Goal: Task Accomplishment & Management: Complete application form

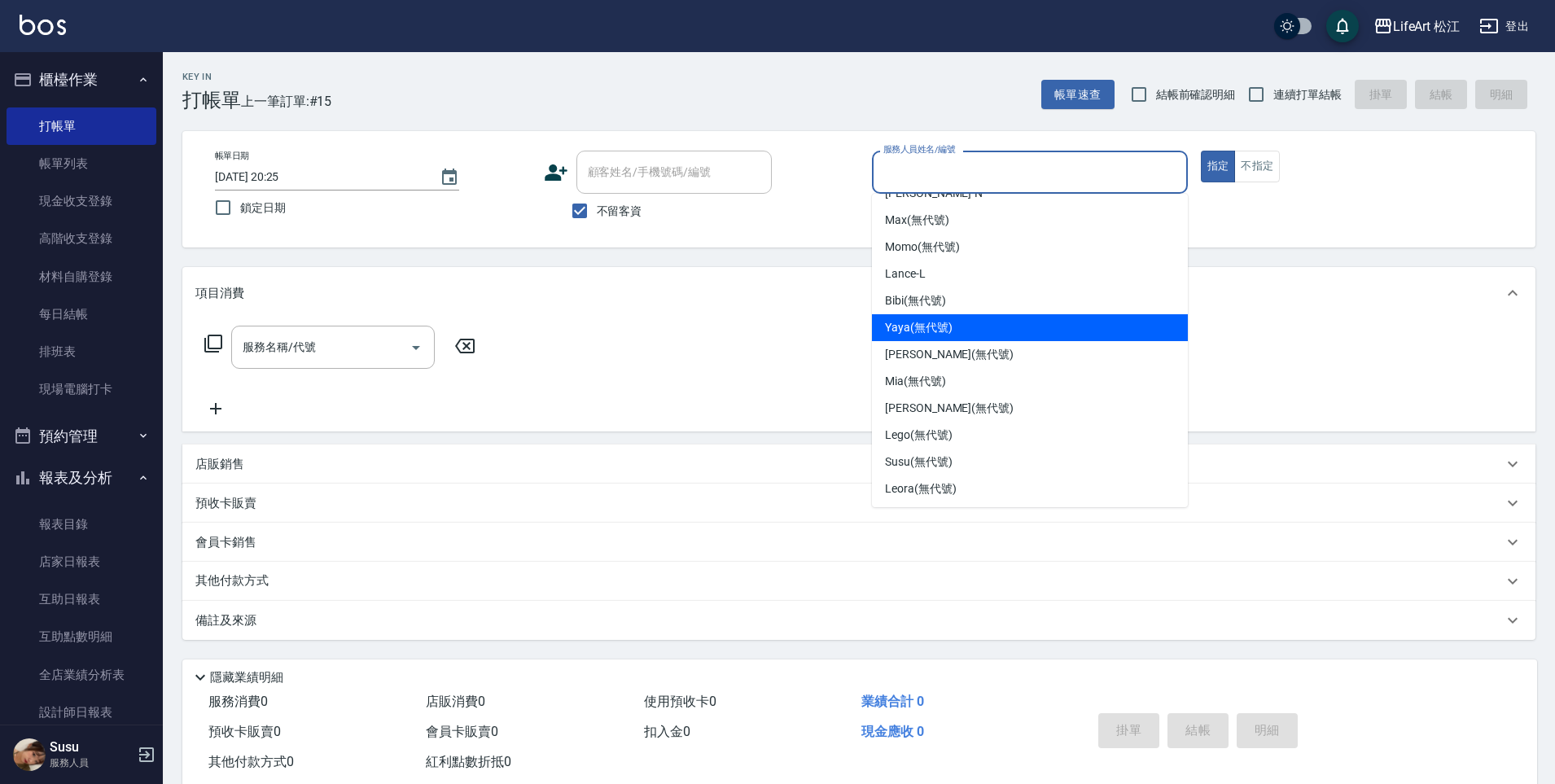
scroll to position [130, 0]
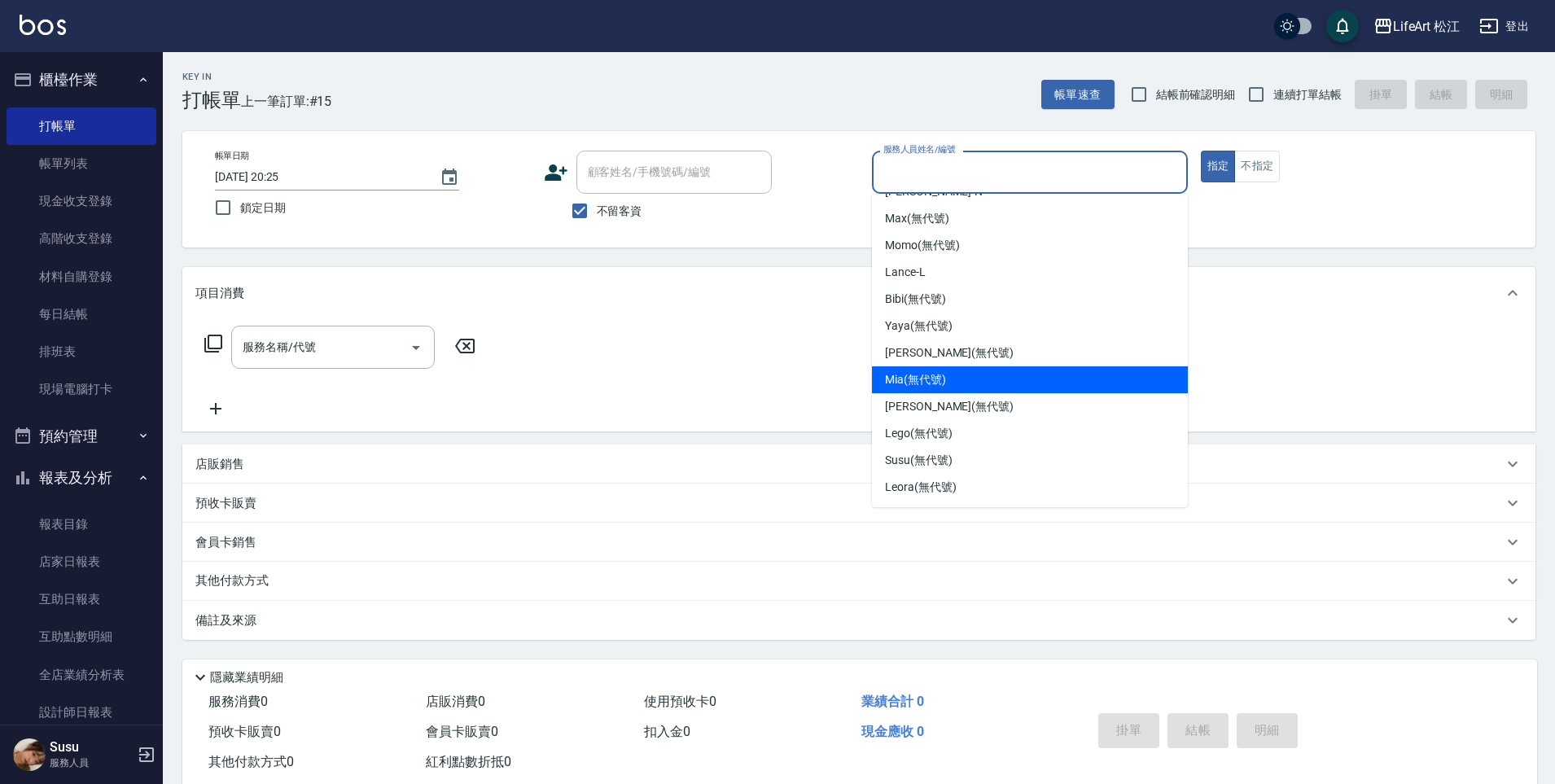
click at [960, 381] on div "Mia (無代號)" at bounding box center [1030, 379] width 316 height 26
type input "Mia(無代號)"
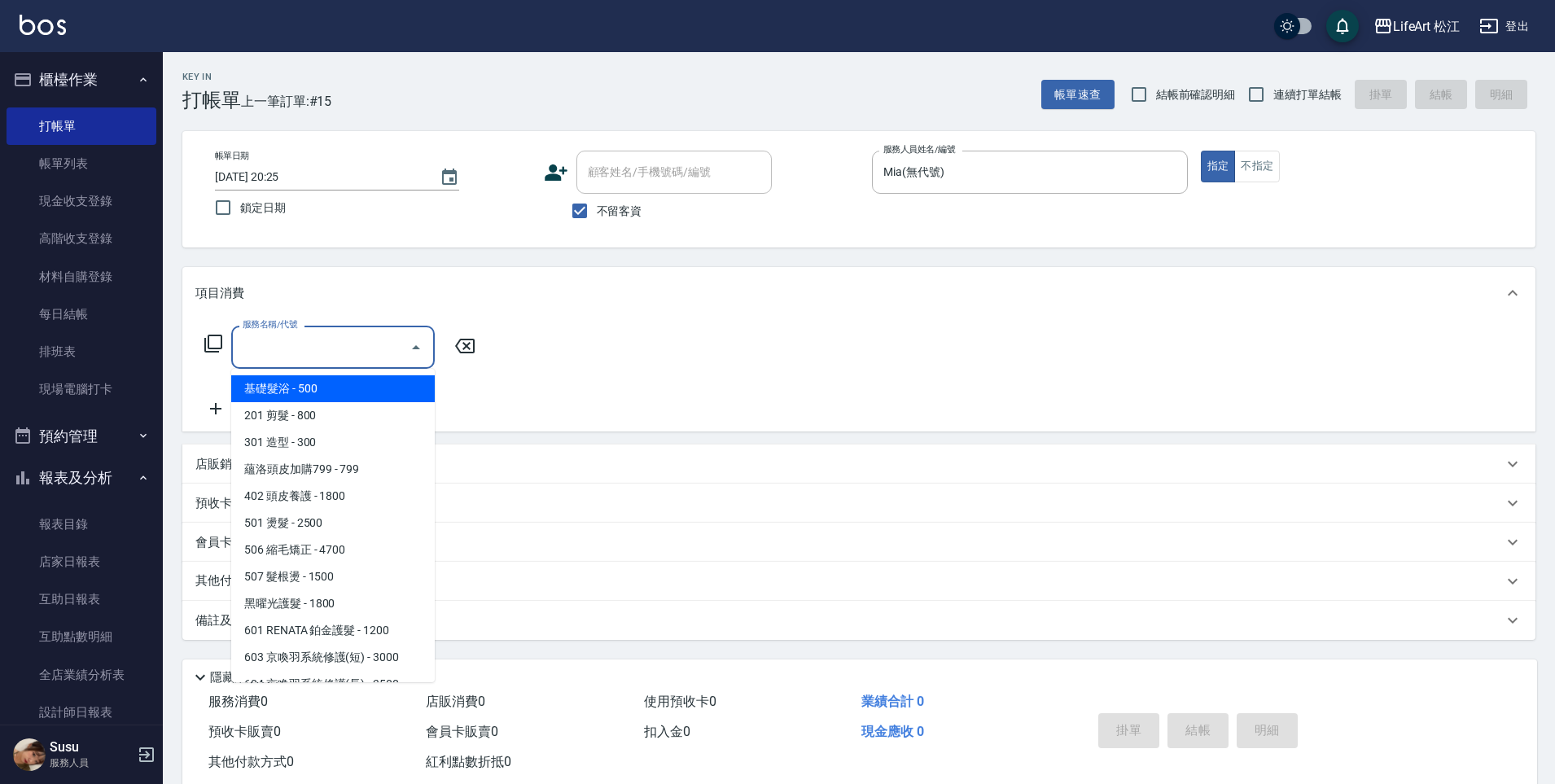
click at [303, 334] on div "服務名稱/代號 服務名稱/代號" at bounding box center [333, 347] width 203 height 43
click at [330, 411] on span "201 剪髮 - 800" at bounding box center [333, 415] width 203 height 26
type input "201 剪髮(201)"
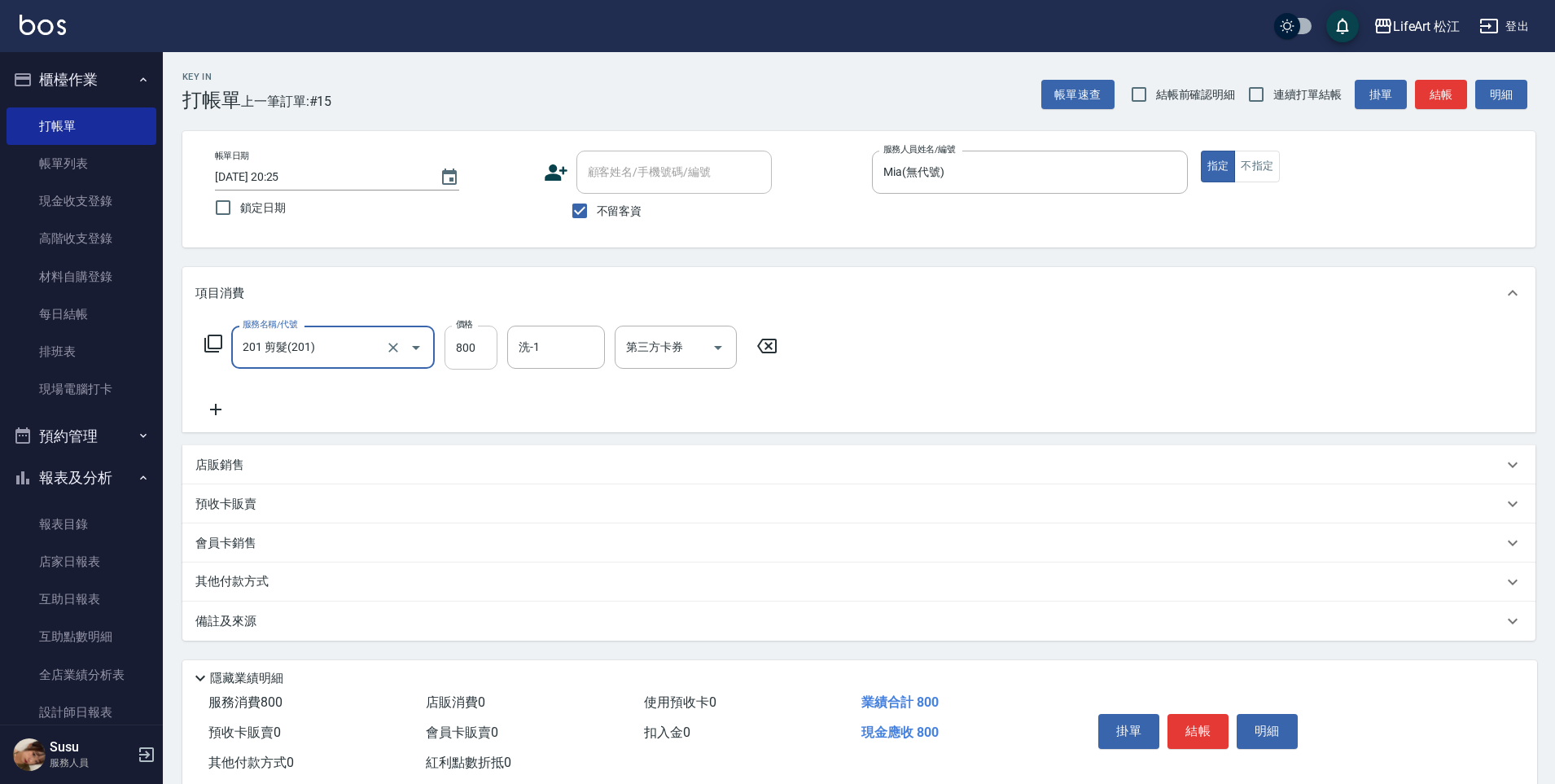
click at [480, 347] on input "800" at bounding box center [471, 347] width 53 height 44
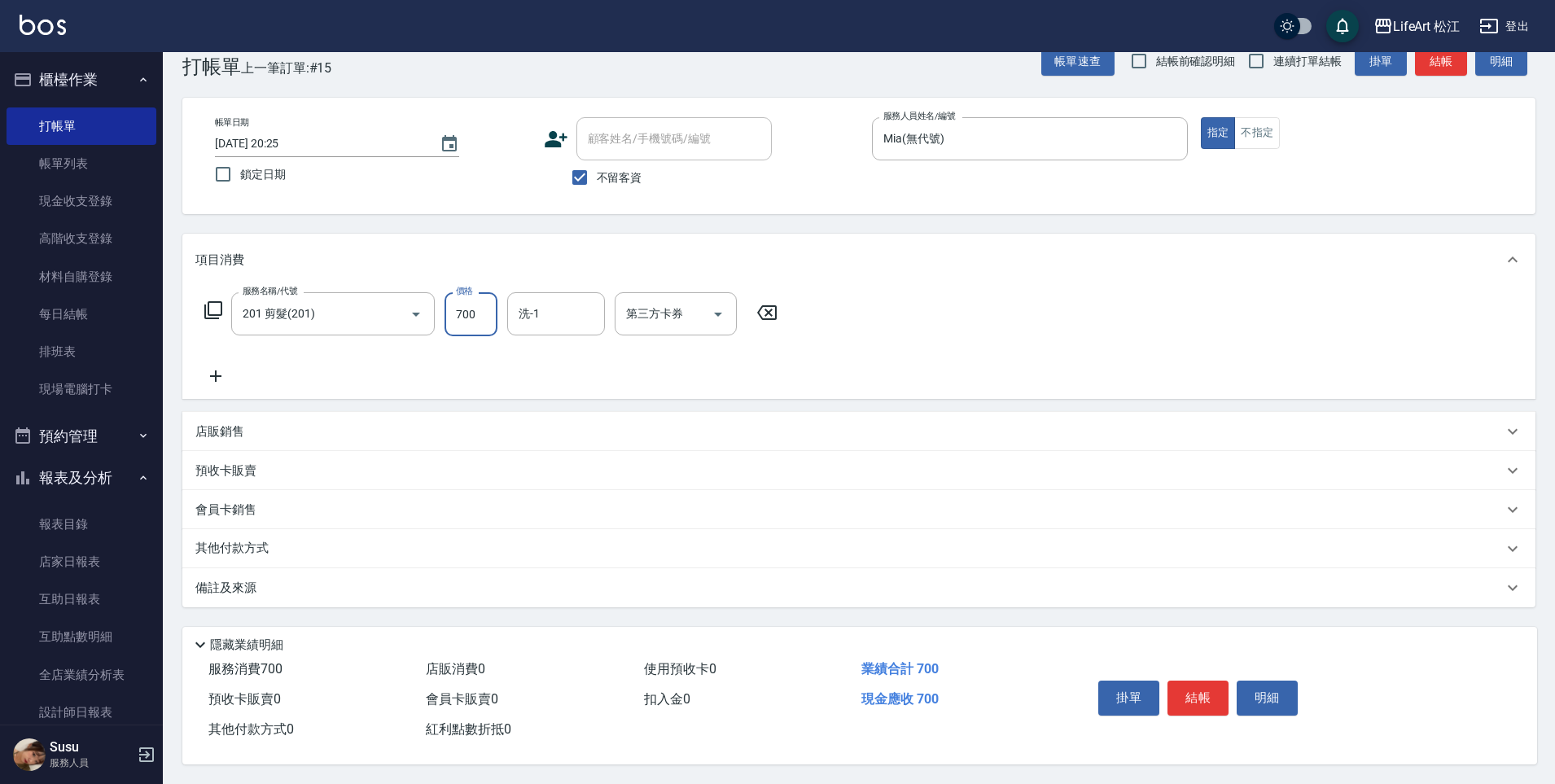
type input "700"
click at [253, 580] on p "備註及來源" at bounding box center [226, 588] width 61 height 17
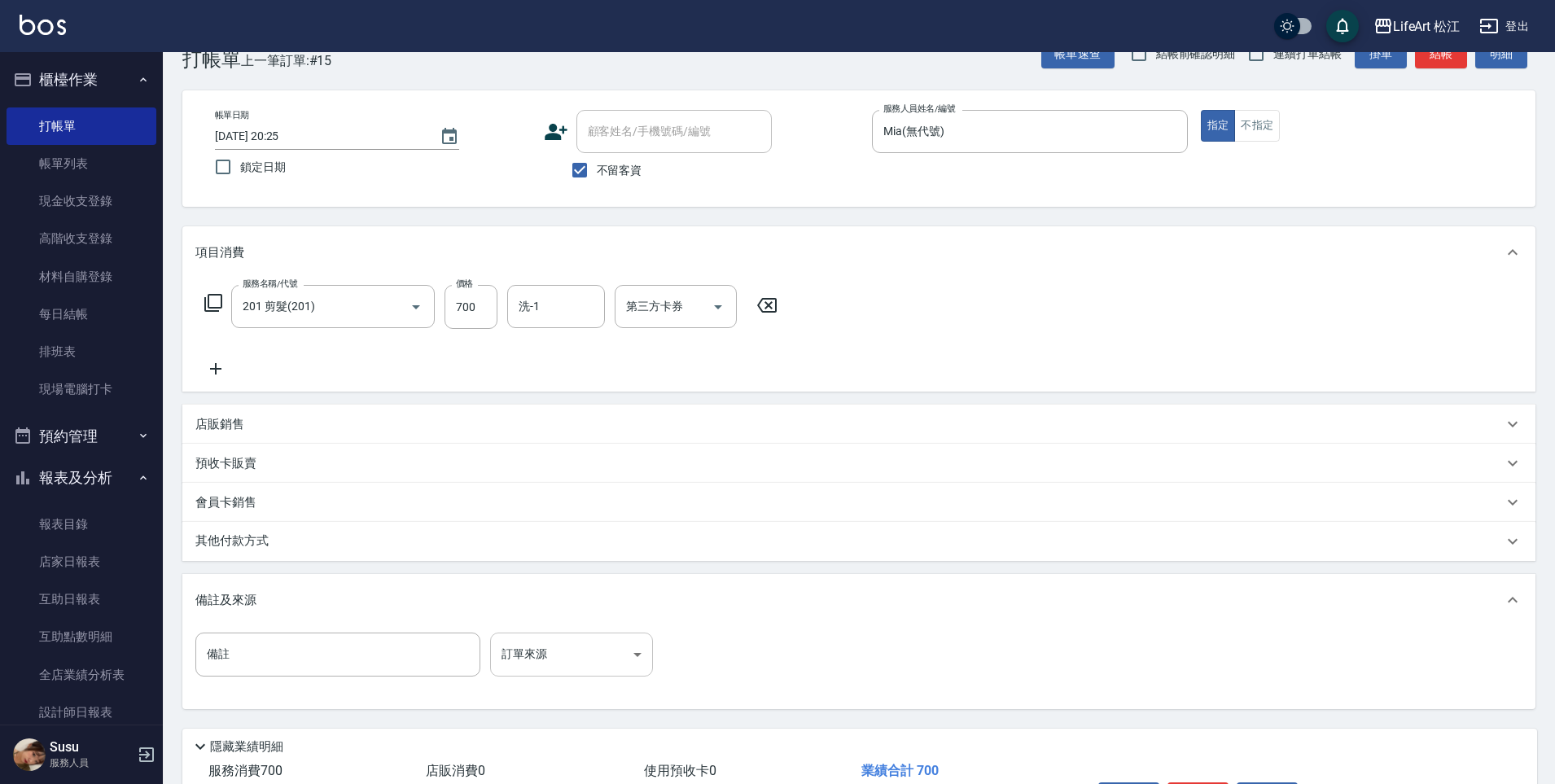
click at [575, 647] on body "LifeArt 松江 登出 櫃檯作業 打帳單 帳單列表 現金收支登錄 高階收支登錄 材料自購登錄 每日結帳 排班表 現場電腦打卡 預約管理 預約管理 單日預約…" at bounding box center [778, 423] width 1555 height 926
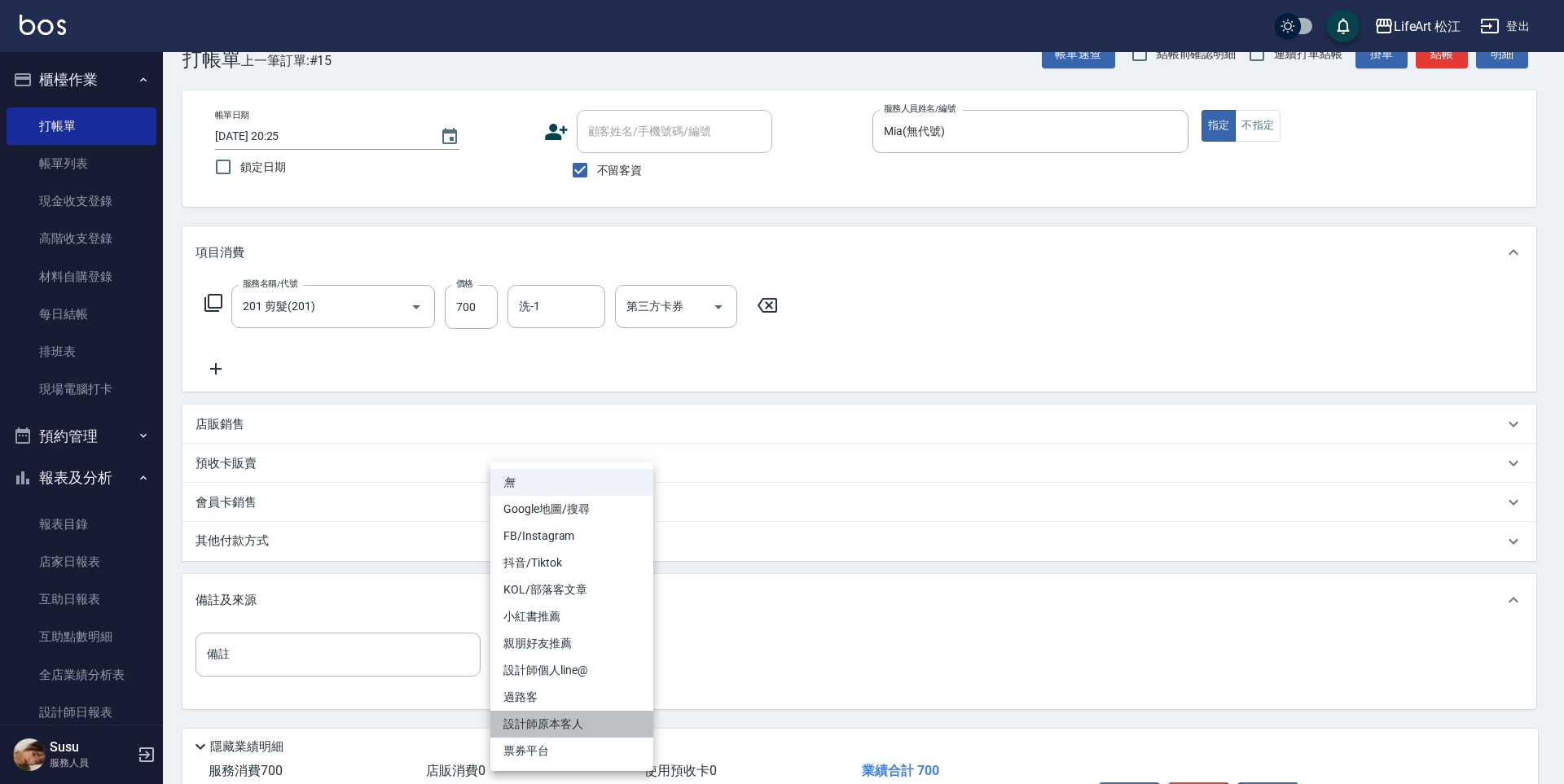
click at [571, 721] on li "設計師原本客人" at bounding box center [571, 723] width 163 height 26
type input "設計師原本客人"
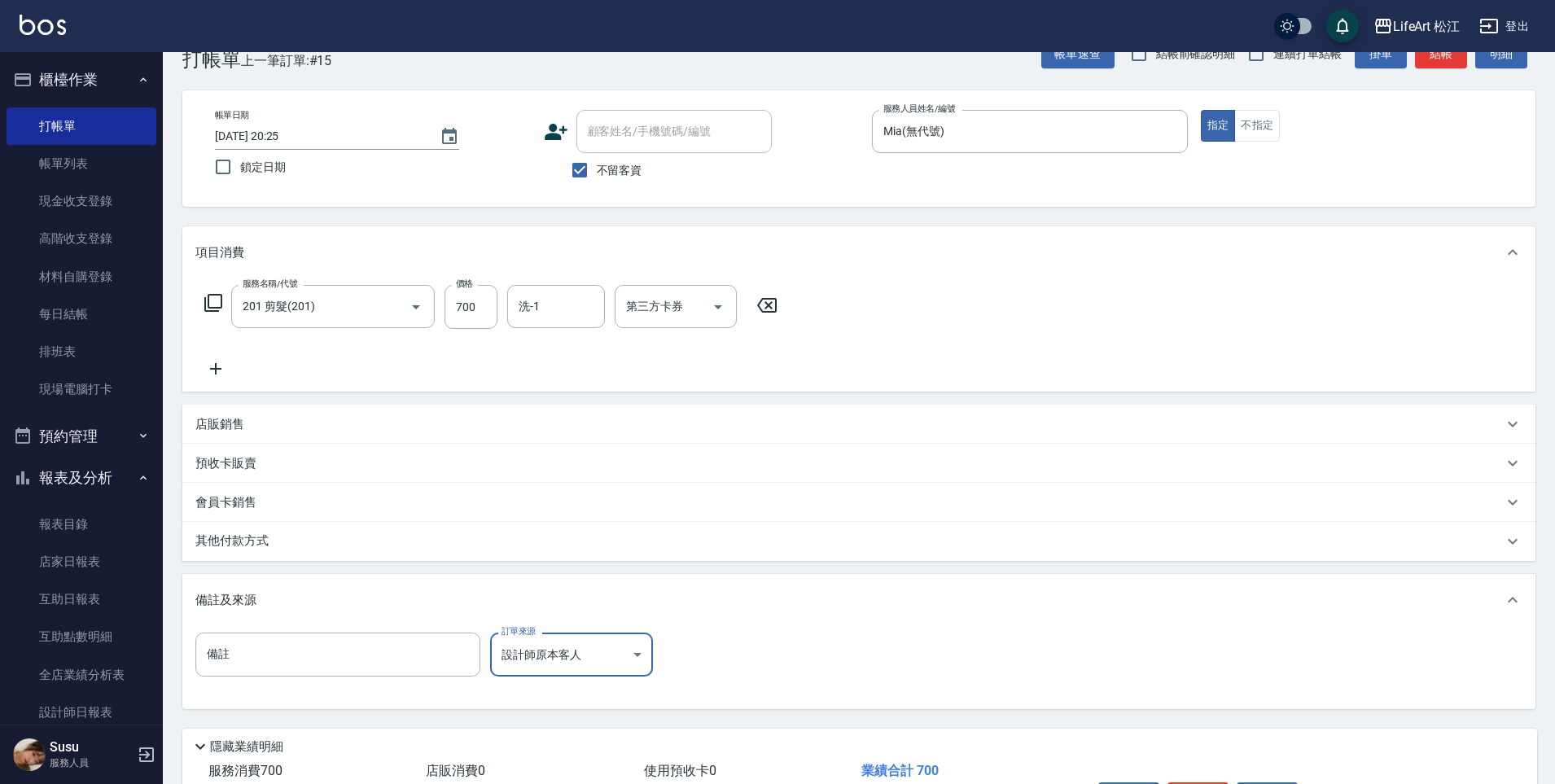
scroll to position [150, 0]
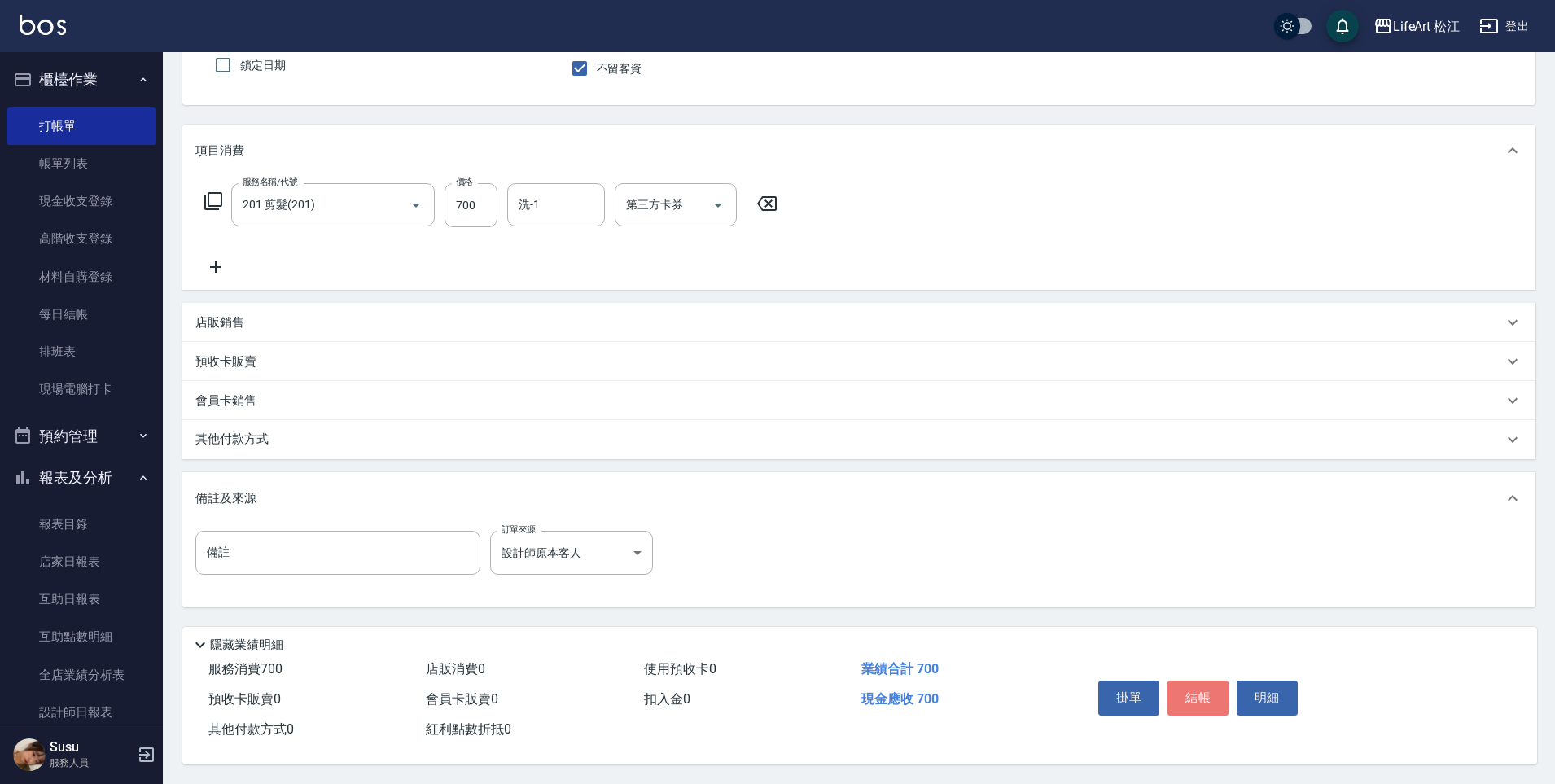
click at [1197, 690] on button "結帳" at bounding box center [1199, 697] width 61 height 34
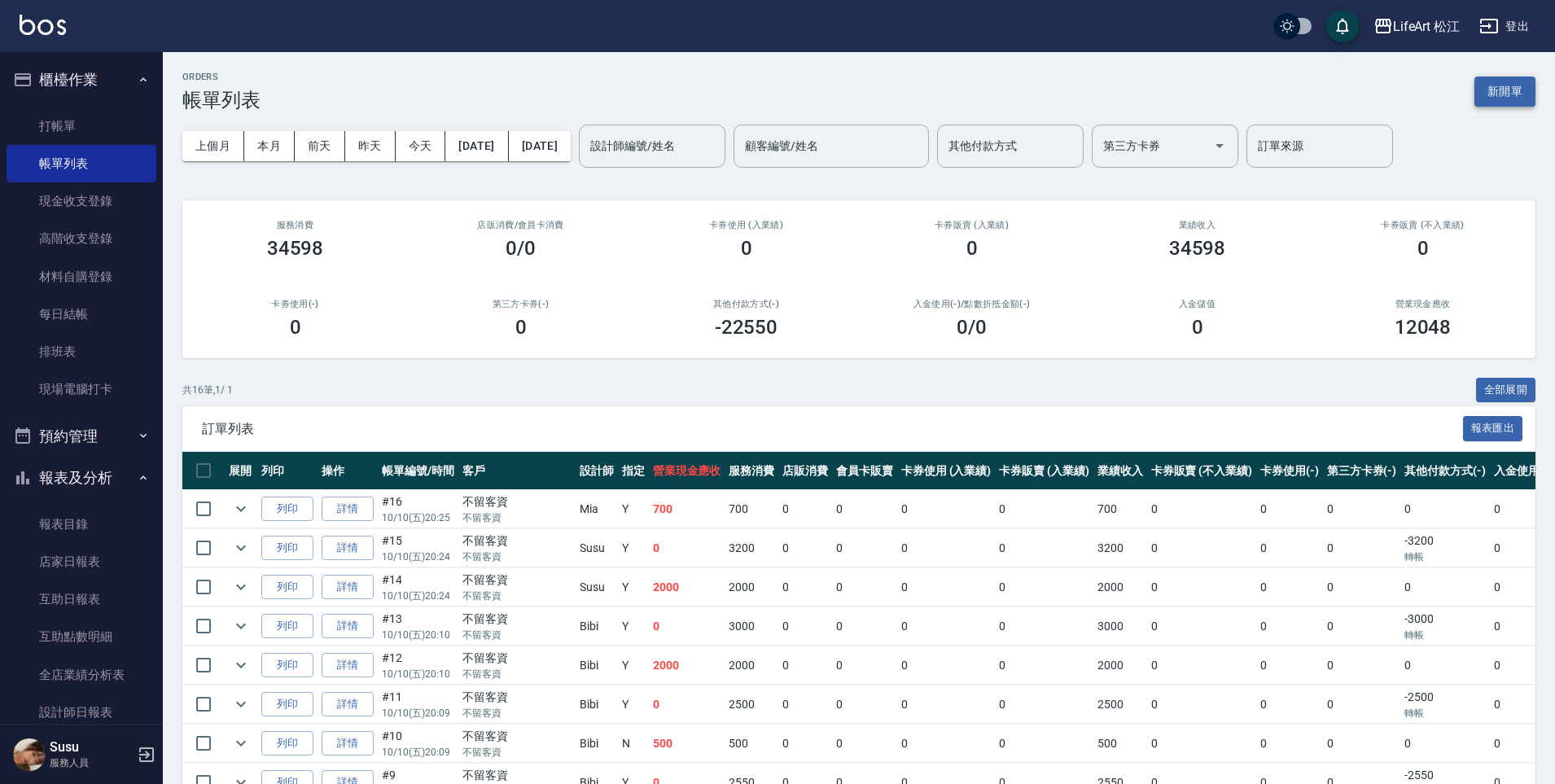
click at [1512, 97] on button "新開單" at bounding box center [1505, 91] width 61 height 30
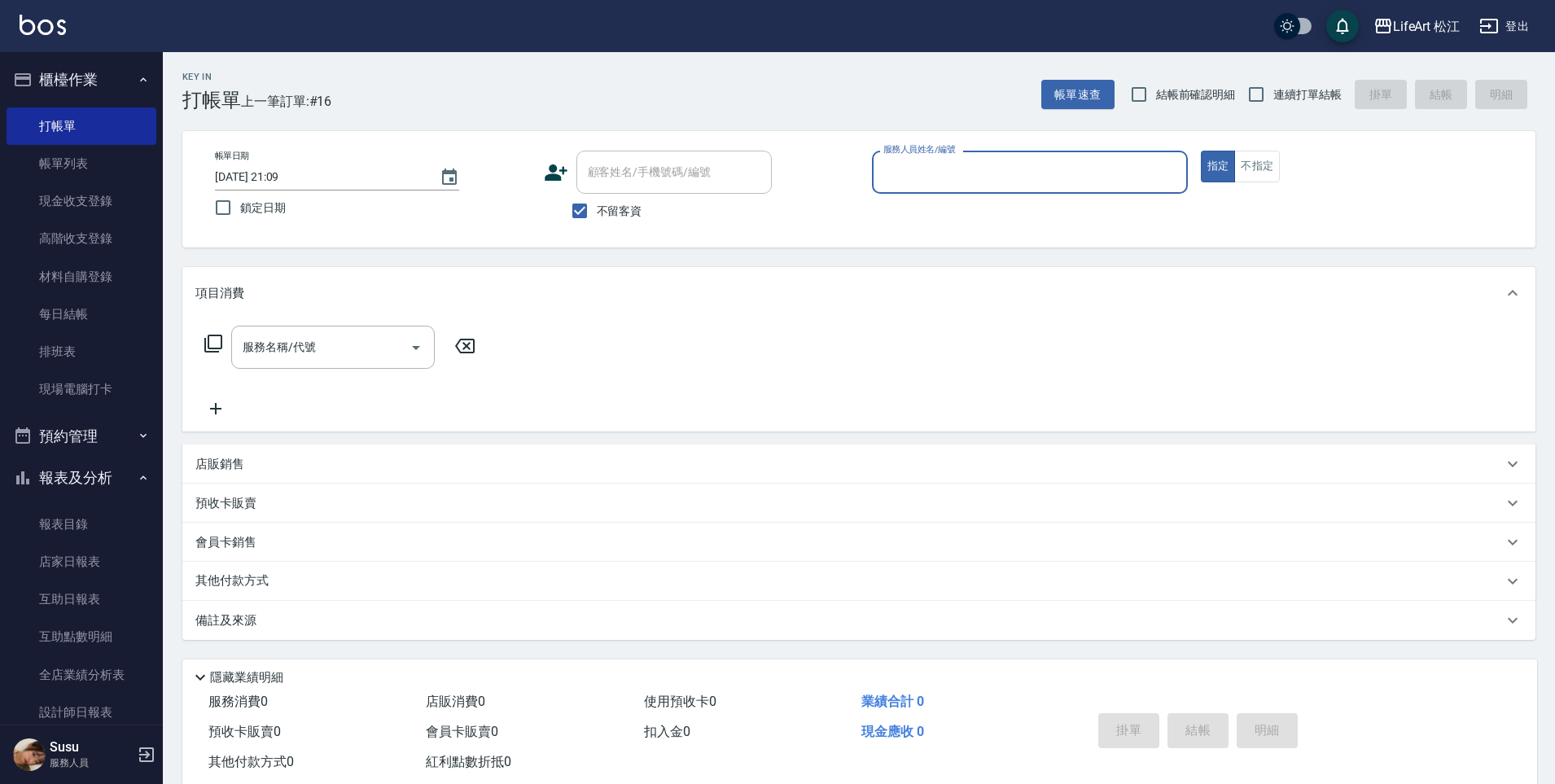
click at [949, 177] on input "服務人員姓名/編號" at bounding box center [1030, 172] width 301 height 28
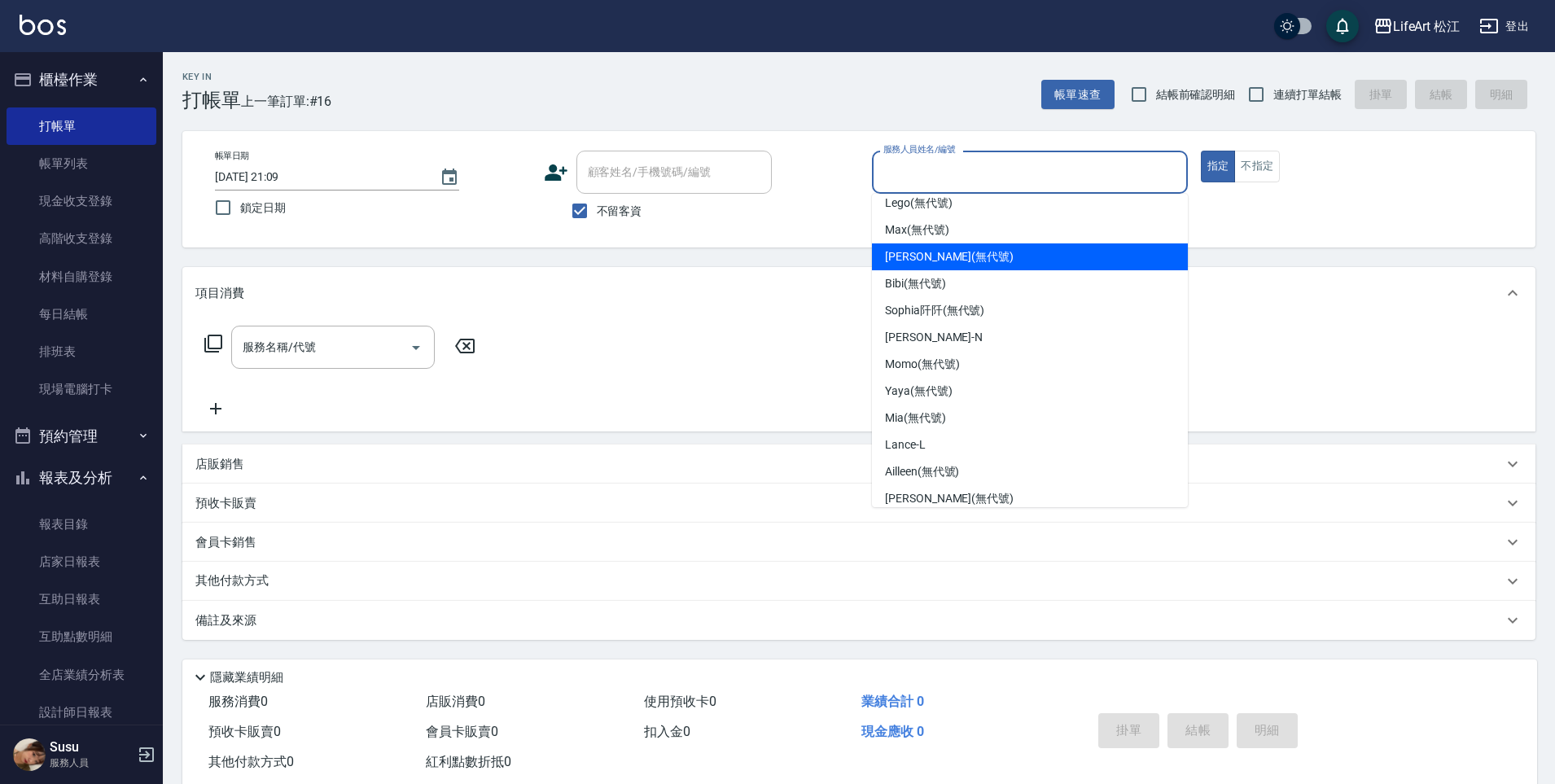
scroll to position [107, 0]
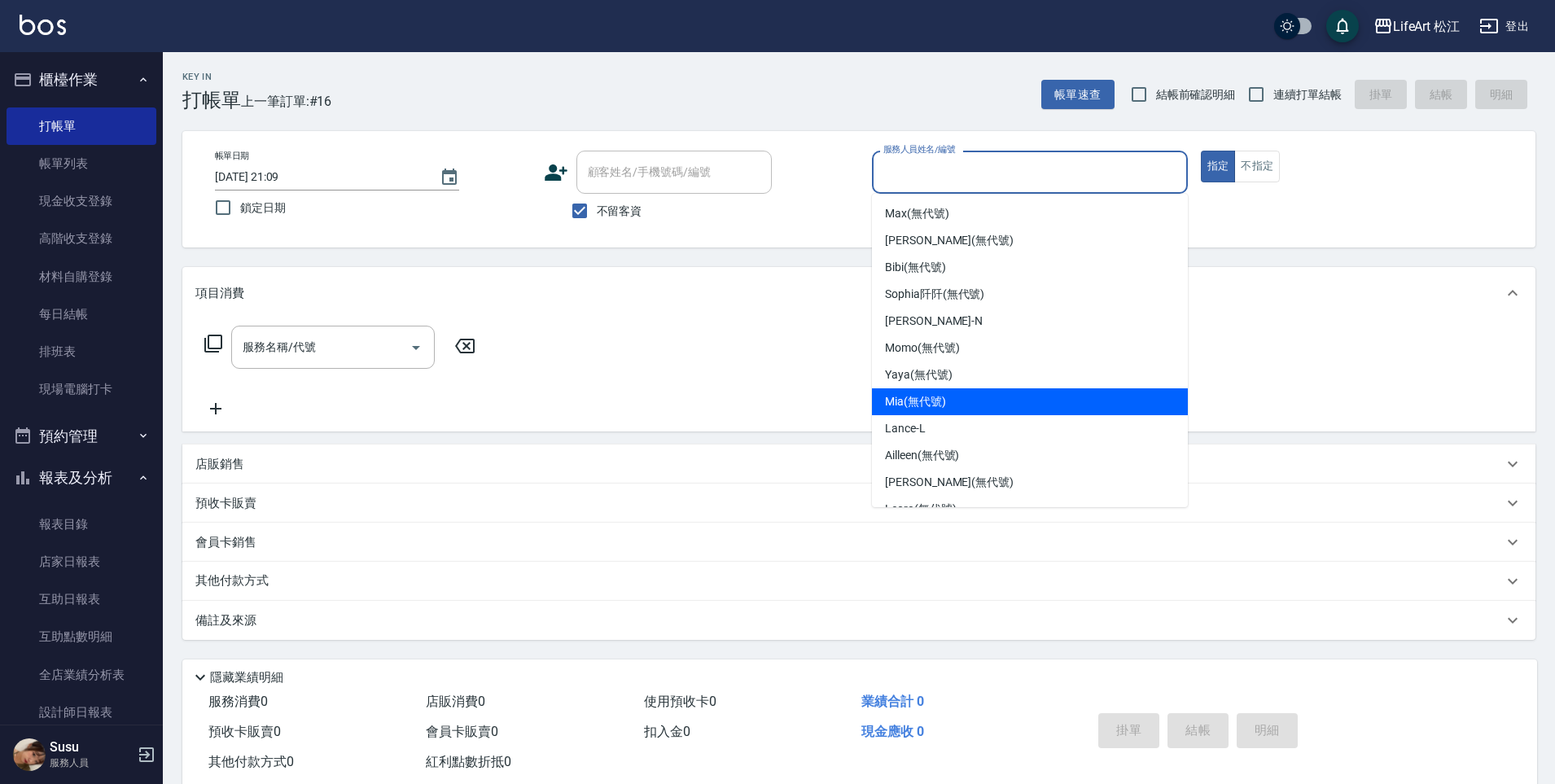
click at [925, 389] on div "Mia (無代號)" at bounding box center [1030, 401] width 316 height 26
type input "Mia(無代號)"
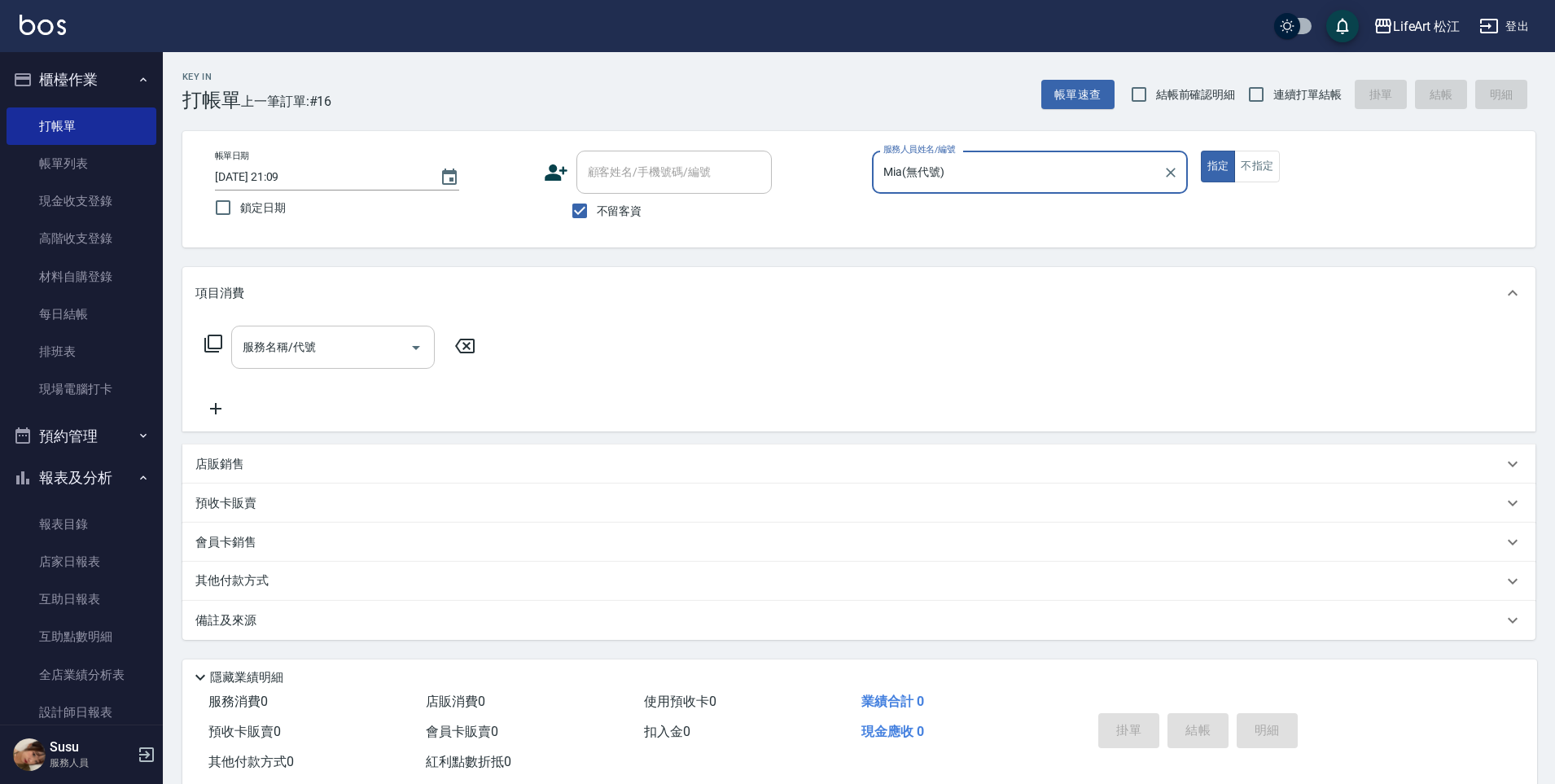
click at [341, 345] on input "服務名稱/代號" at bounding box center [321, 346] width 165 height 28
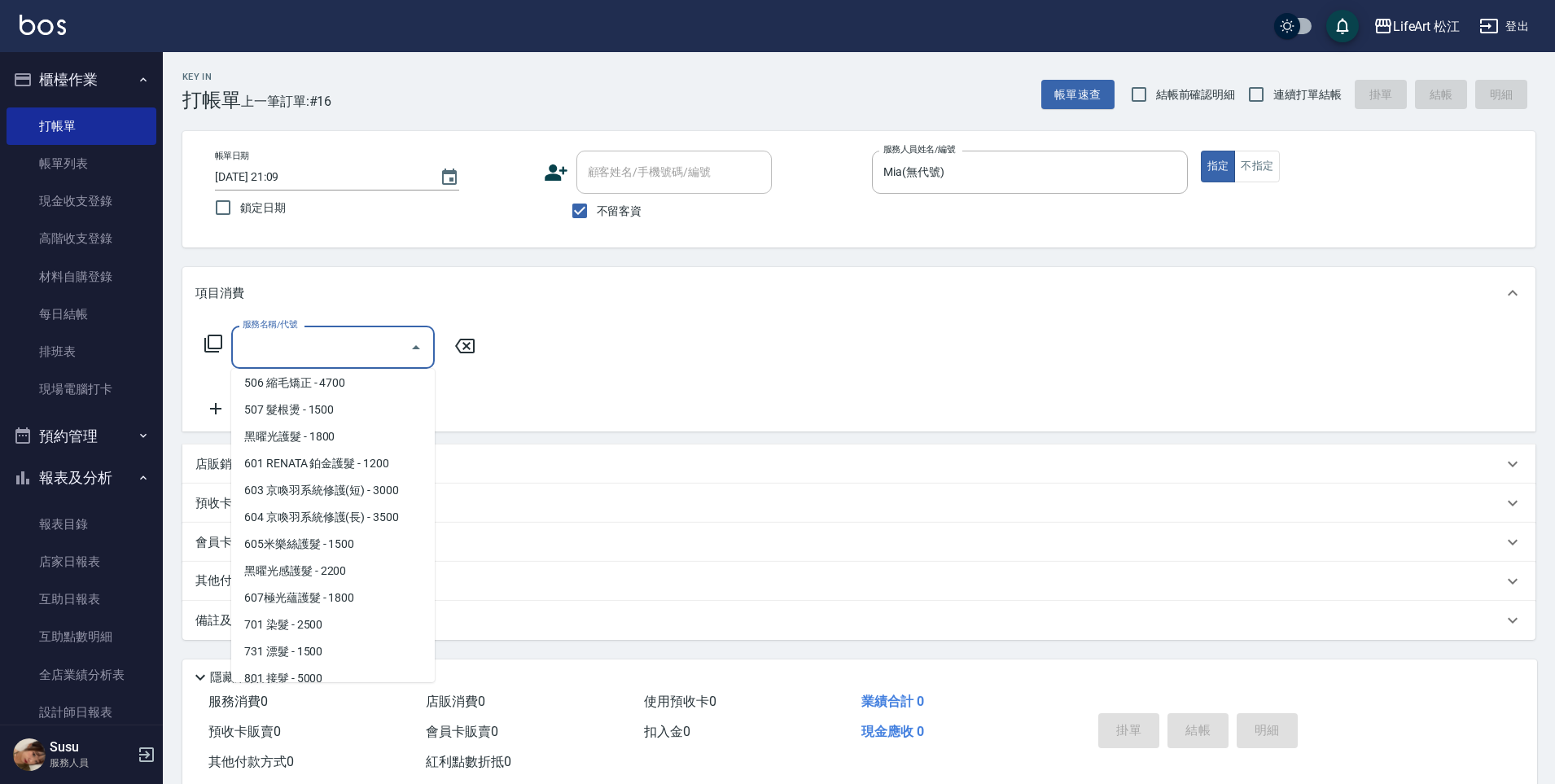
scroll to position [170, 0]
click at [322, 590] on span "607極光蘊護髮 - 1800" at bounding box center [333, 595] width 203 height 26
type input "607極光蘊護髮(607)"
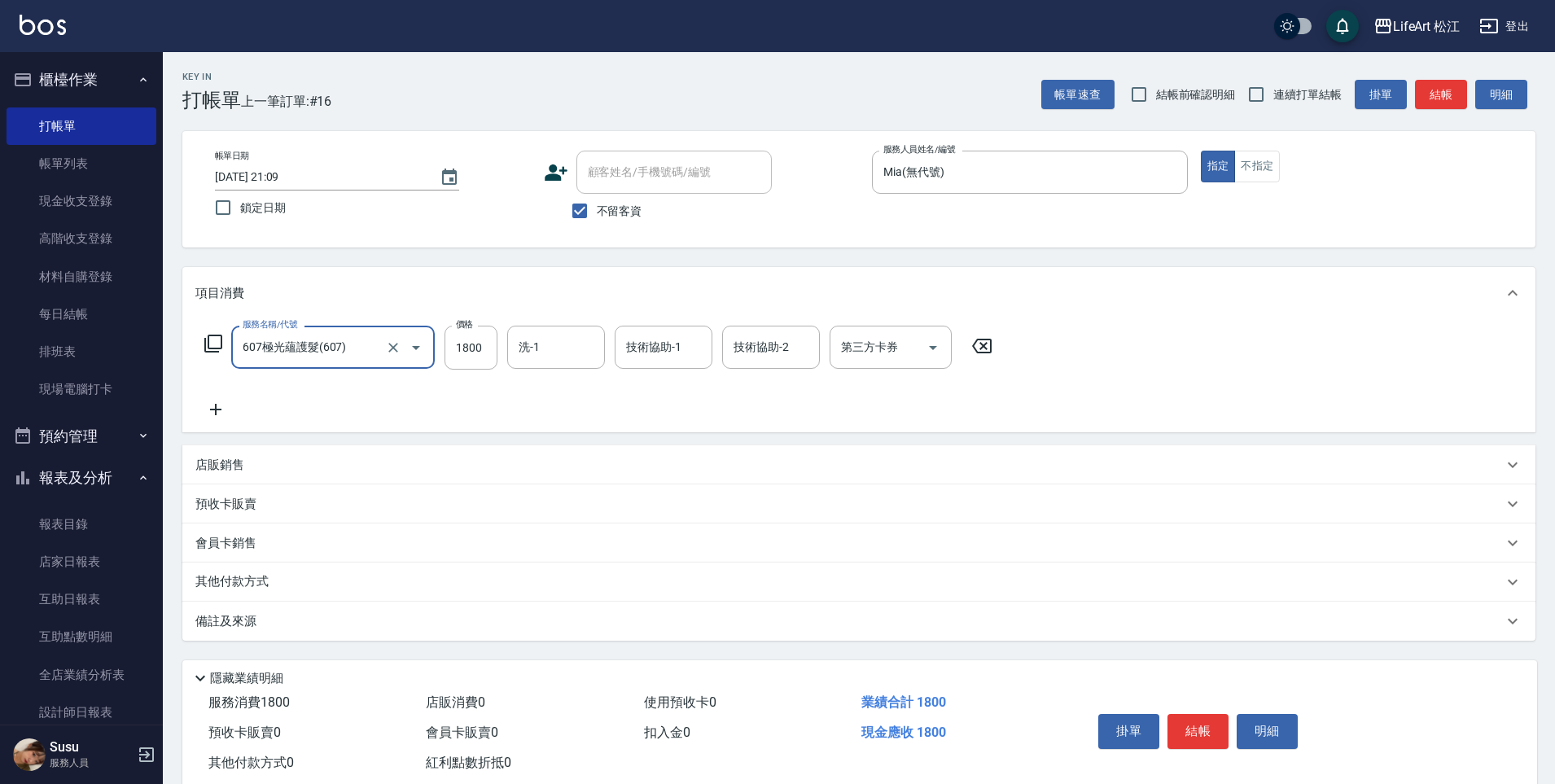
click at [218, 411] on icon at bounding box center [215, 409] width 40 height 20
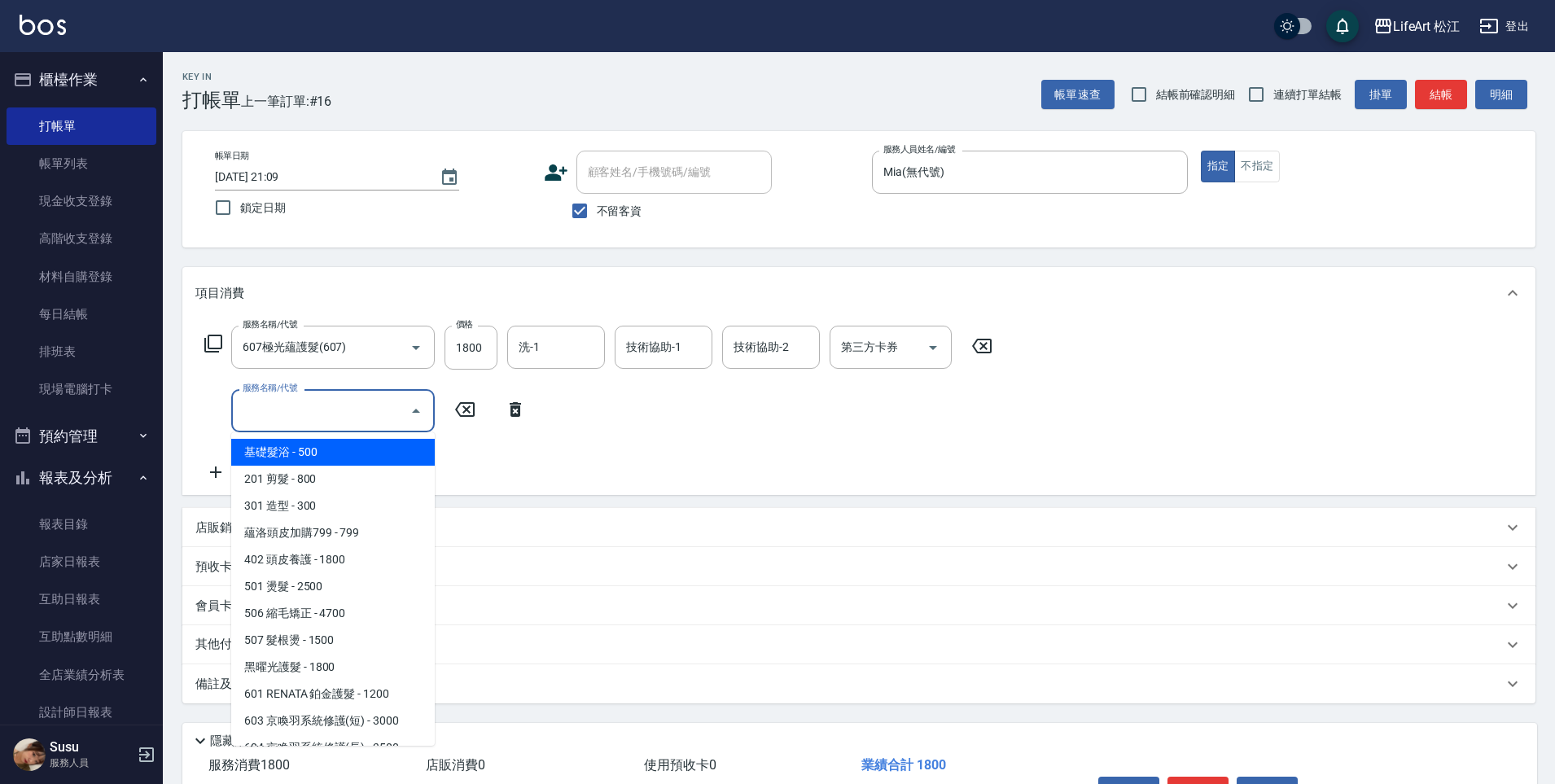
click at [292, 423] on input "服務名稱/代號" at bounding box center [321, 410] width 165 height 28
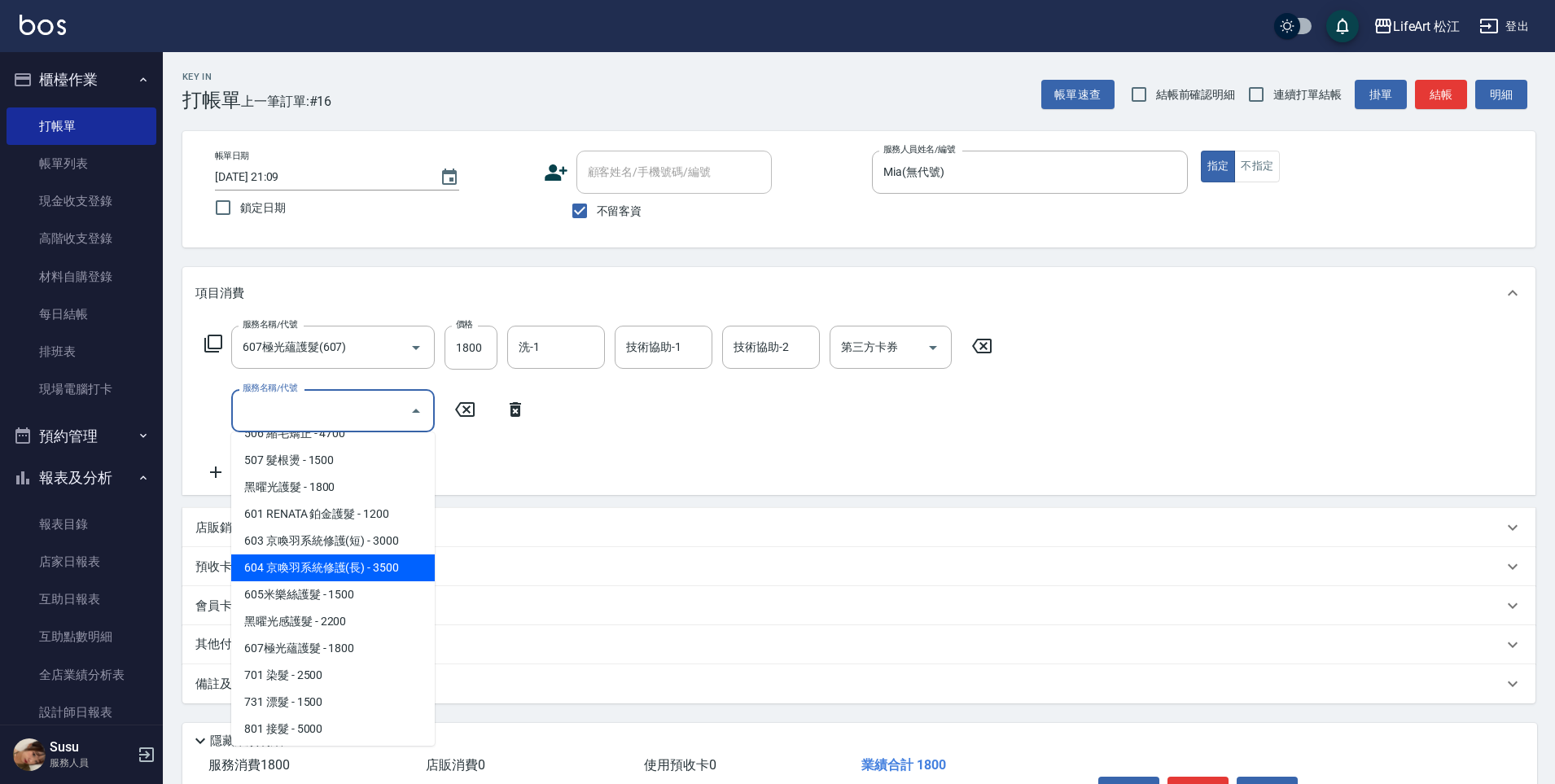
scroll to position [183, 0]
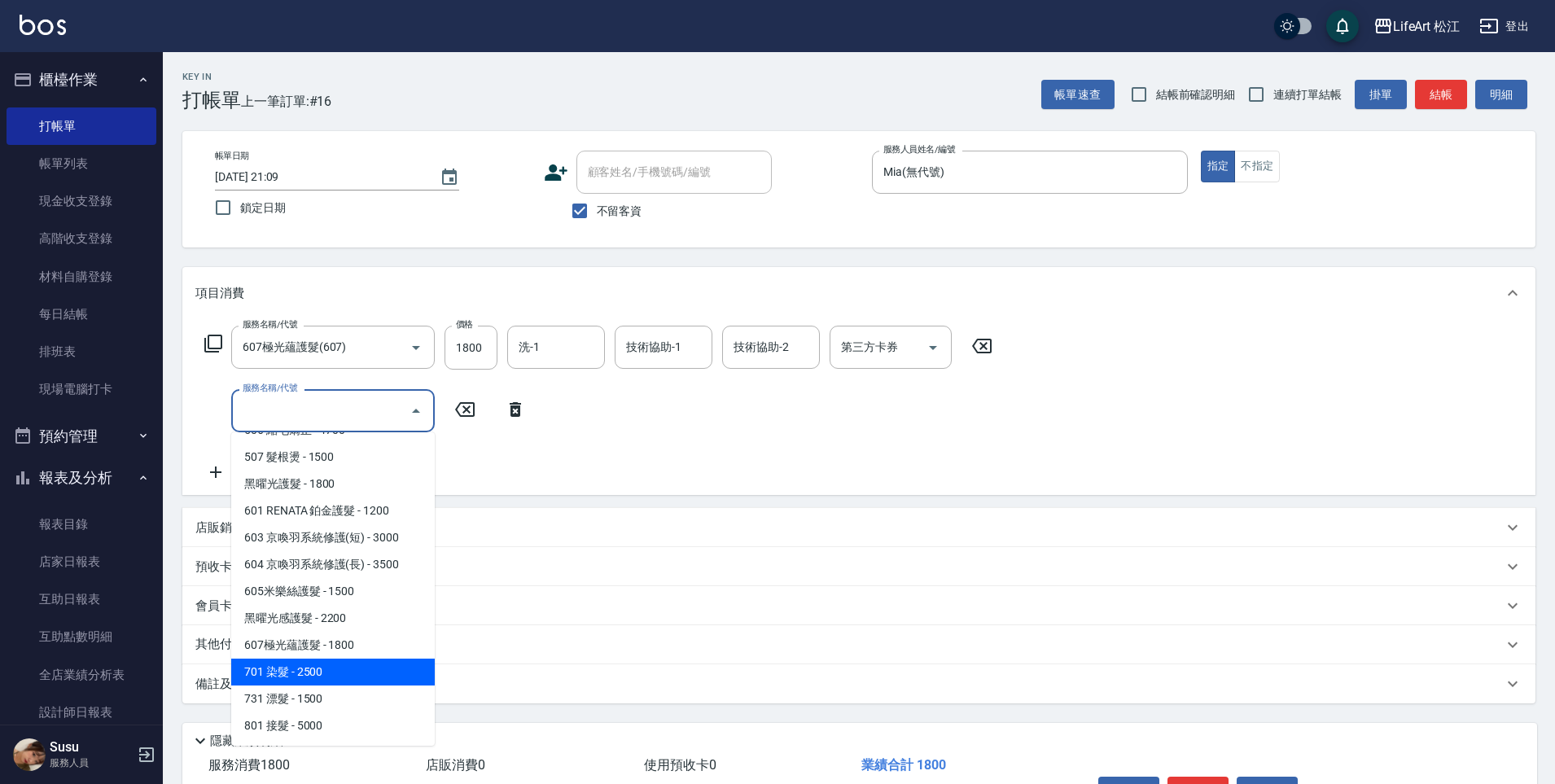
click at [308, 661] on span "701 染髮 - 2500" at bounding box center [333, 671] width 203 height 26
type input "701 染髮(701)"
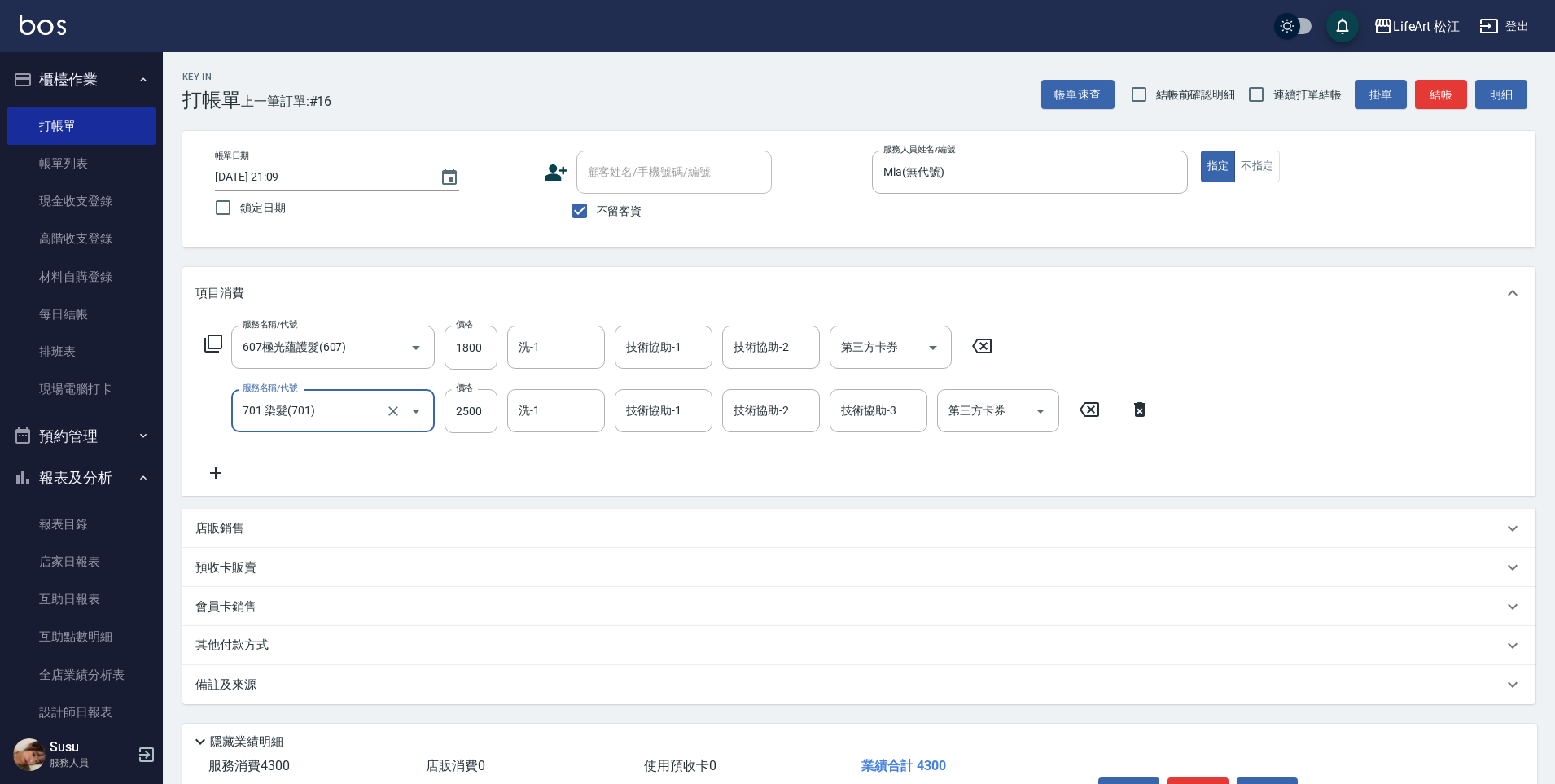
click at [483, 423] on input "2500" at bounding box center [471, 411] width 53 height 44
type input "2980"
click at [483, 354] on input "1800" at bounding box center [471, 347] width 53 height 44
type input "2200"
click at [250, 689] on p "備註及來源" at bounding box center [226, 684] width 61 height 17
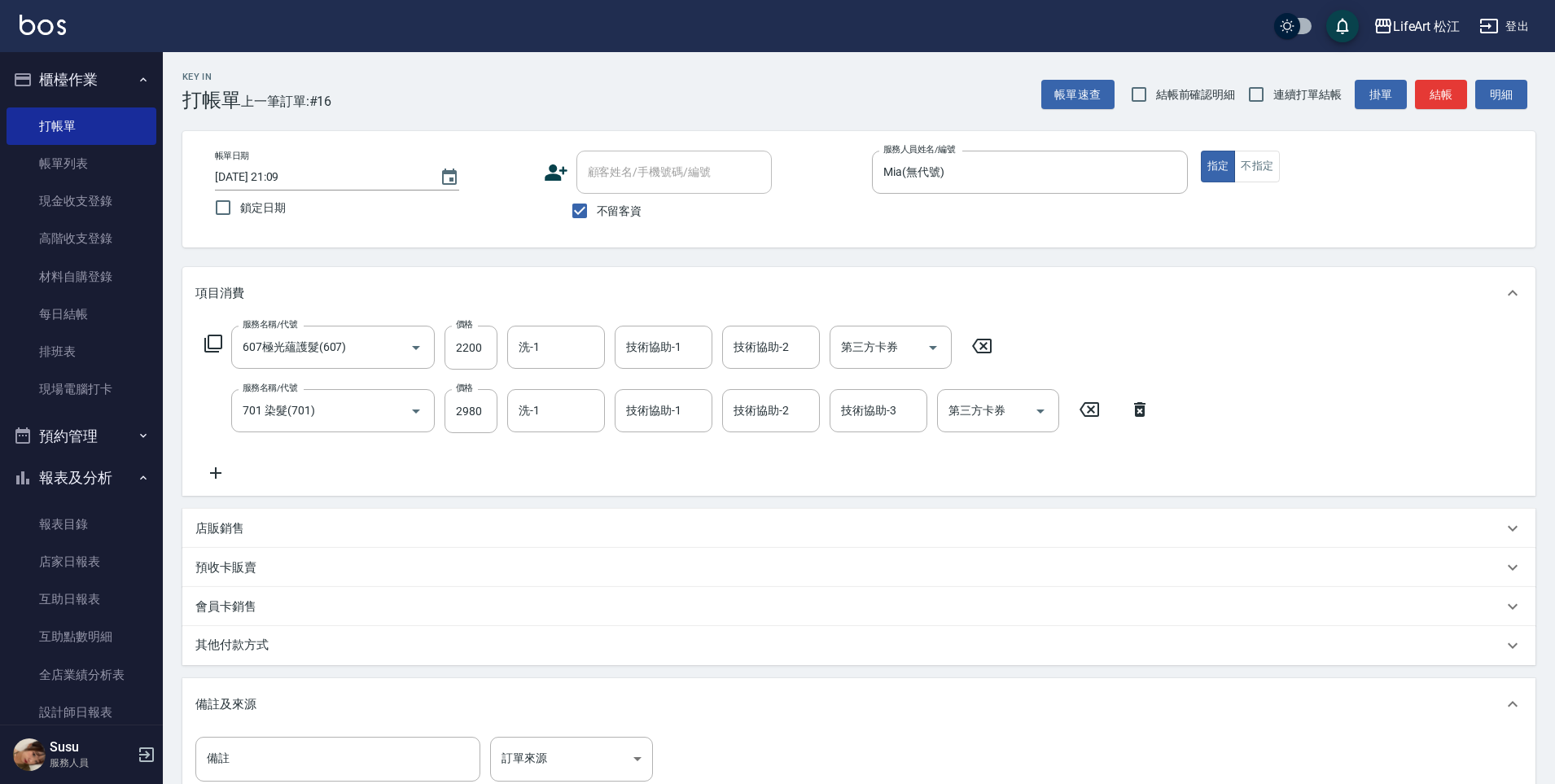
scroll to position [214, 0]
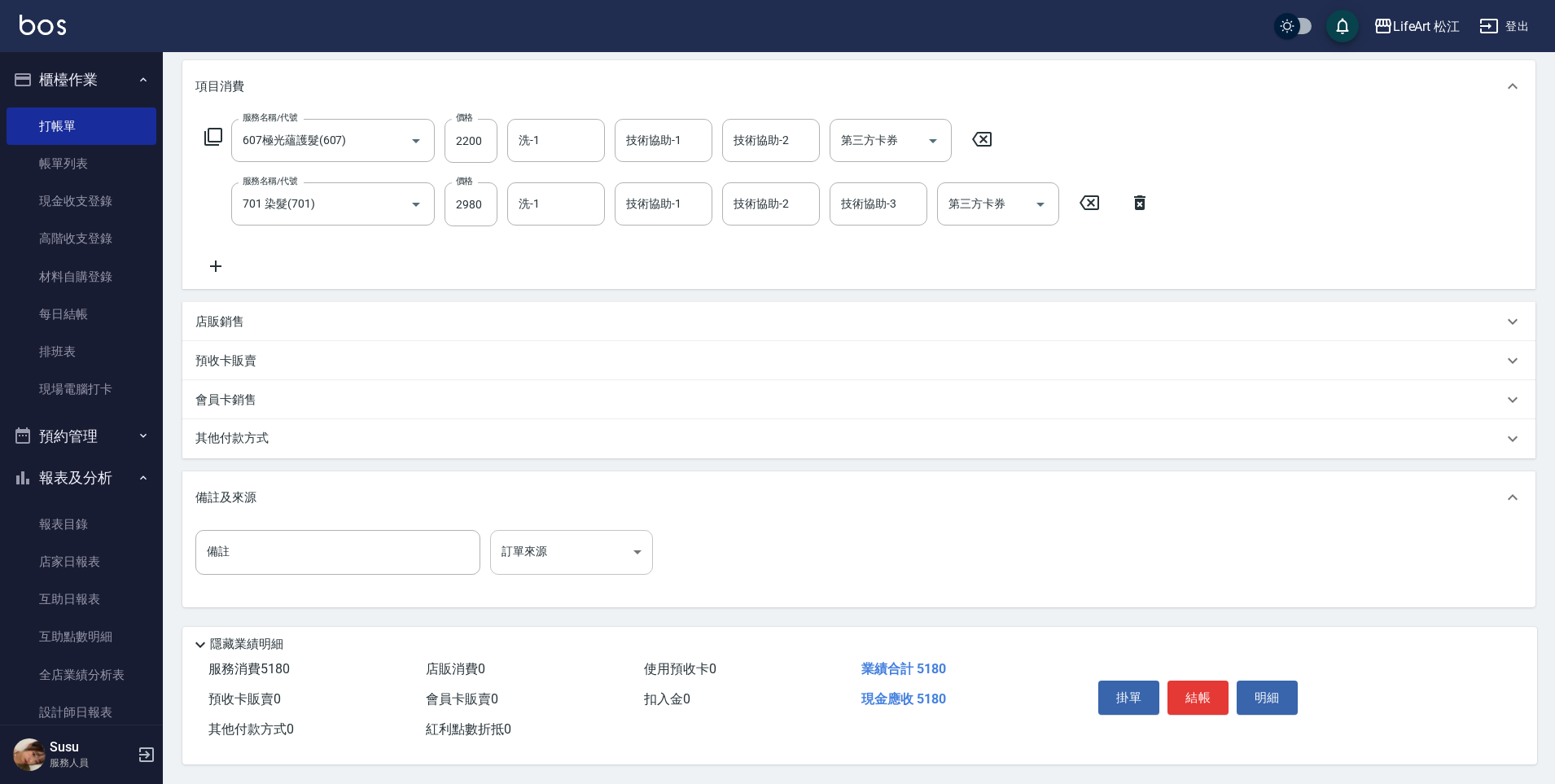
click at [547, 540] on body "LifeArt 松江 登出 櫃檯作業 打帳單 帳單列表 現金收支登錄 高階收支登錄 材料自購登錄 每日結帳 排班表 現場電腦打卡 預約管理 預約管理 單日預約…" at bounding box center [778, 288] width 1555 height 991
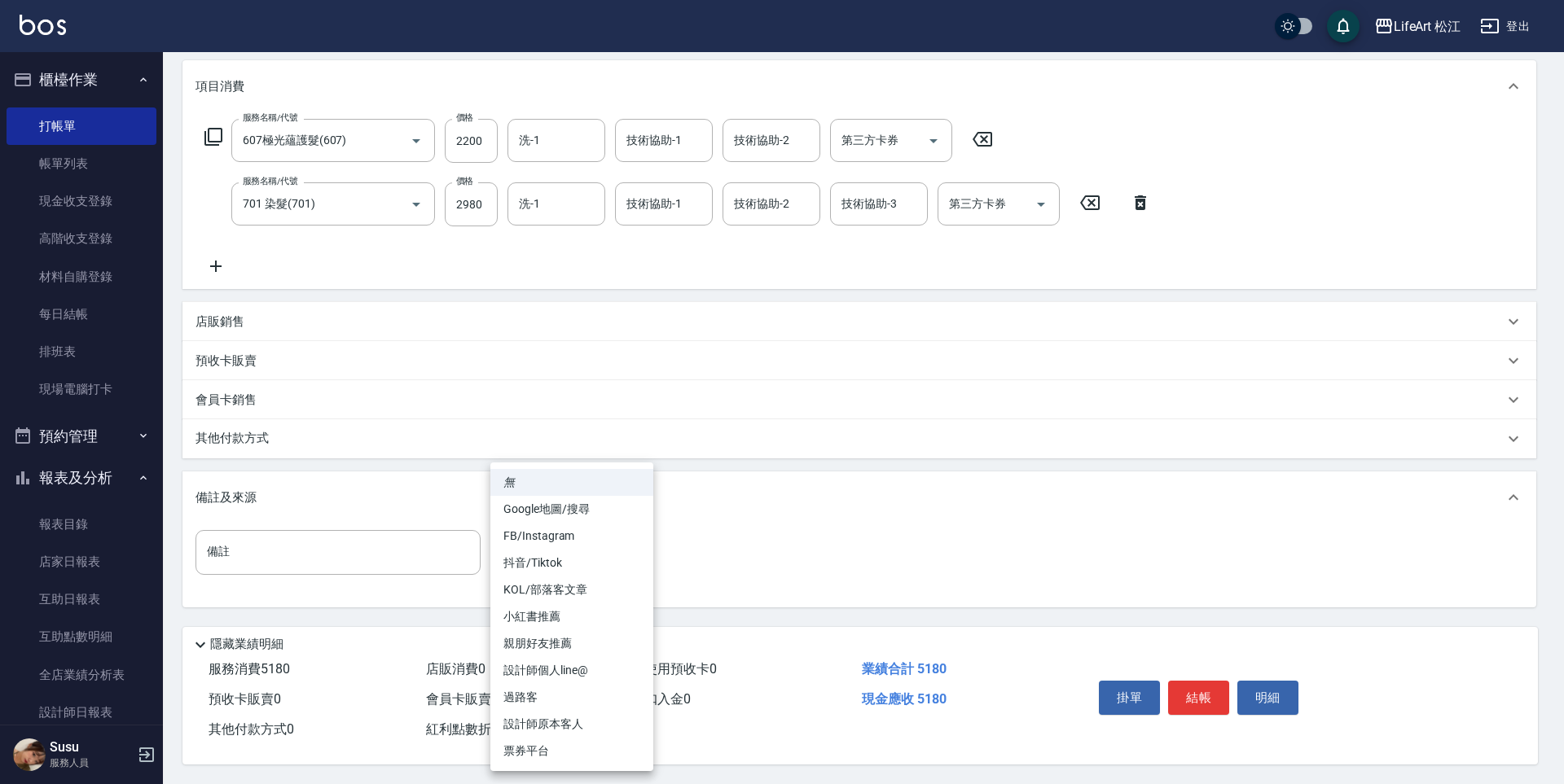
click at [573, 535] on li "FB/Instagram" at bounding box center [571, 536] width 163 height 26
type input "FB/Instagram"
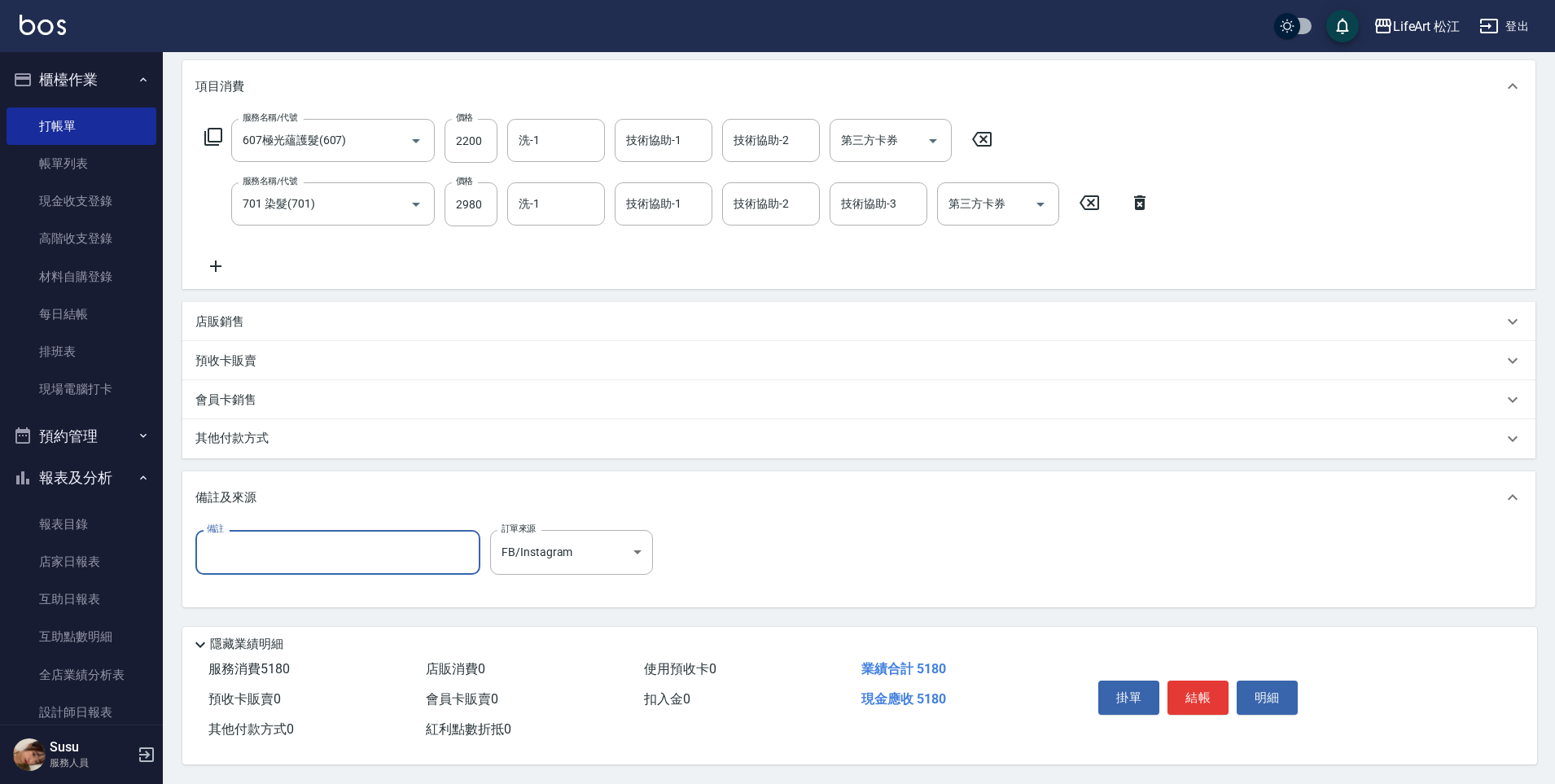
click at [374, 557] on input "備註" at bounding box center [338, 551] width 285 height 44
type input "IG"
click at [237, 440] on p "其他付款方式" at bounding box center [236, 439] width 81 height 18
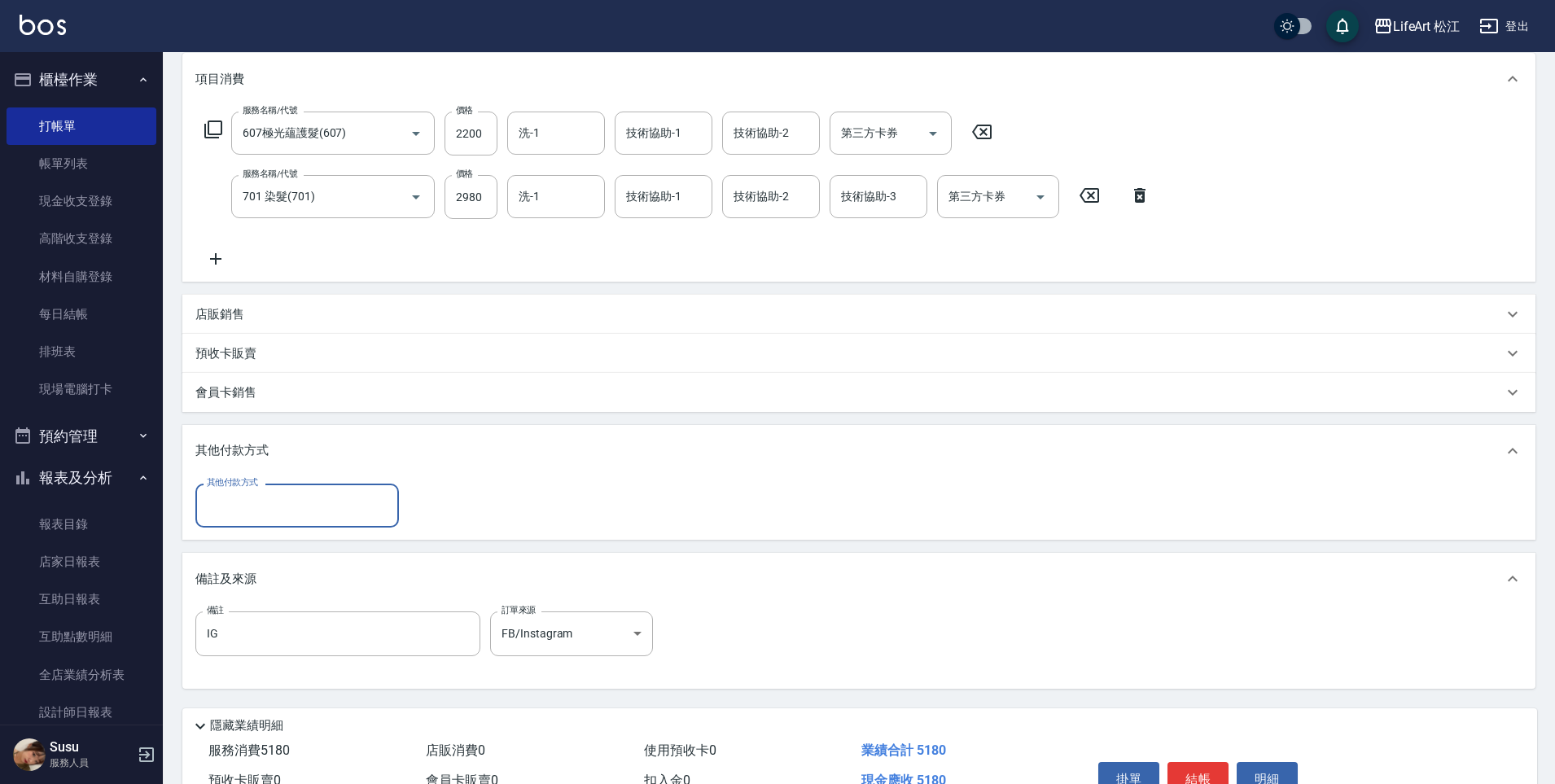
scroll to position [1, 0]
click at [275, 495] on input "其他付款方式" at bounding box center [297, 504] width 188 height 28
click at [256, 602] on span "信用卡" at bounding box center [296, 601] width 203 height 26
type input "信用卡"
click at [459, 509] on input "0" at bounding box center [469, 505] width 122 height 44
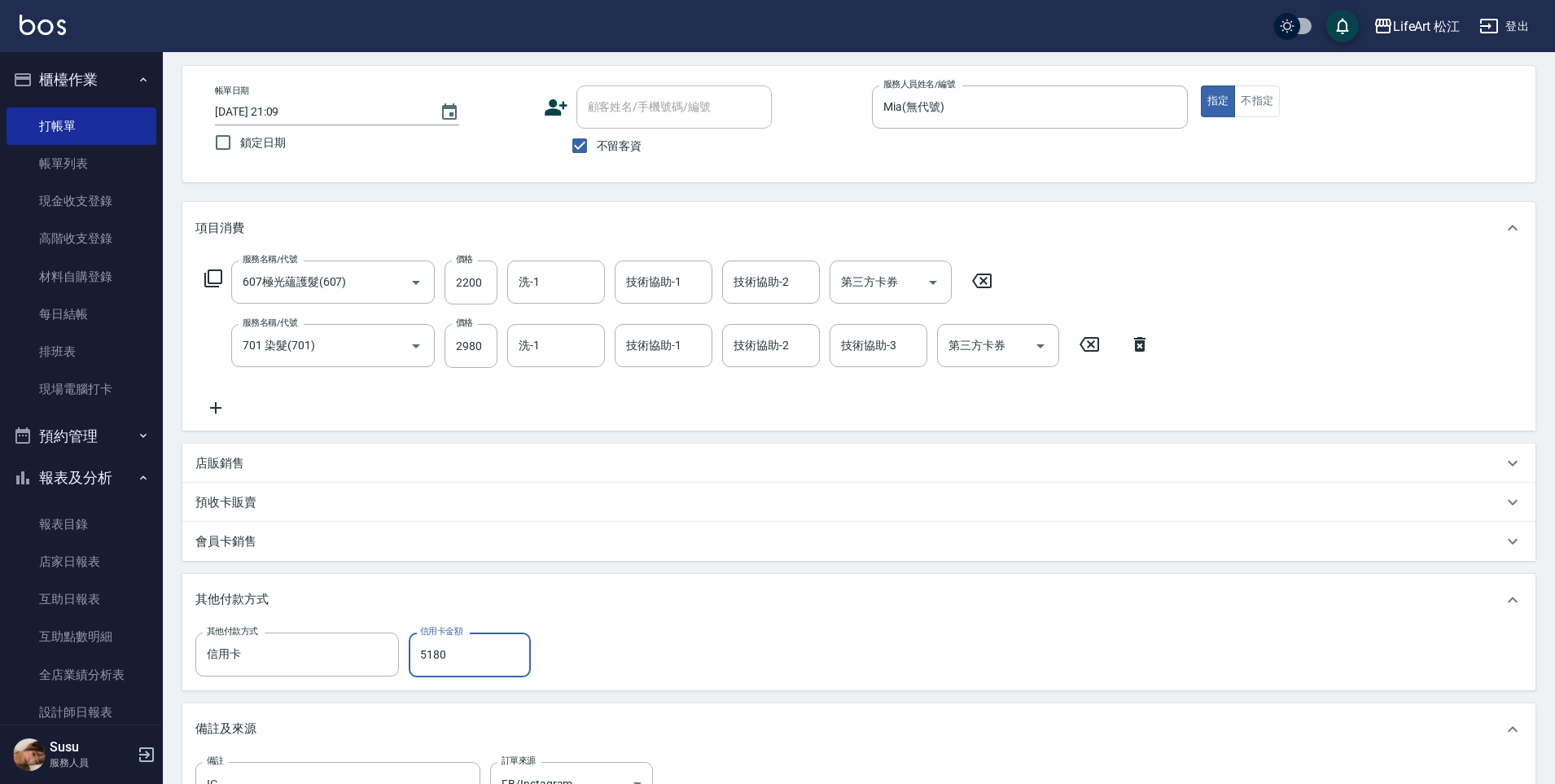
scroll to position [0, 0]
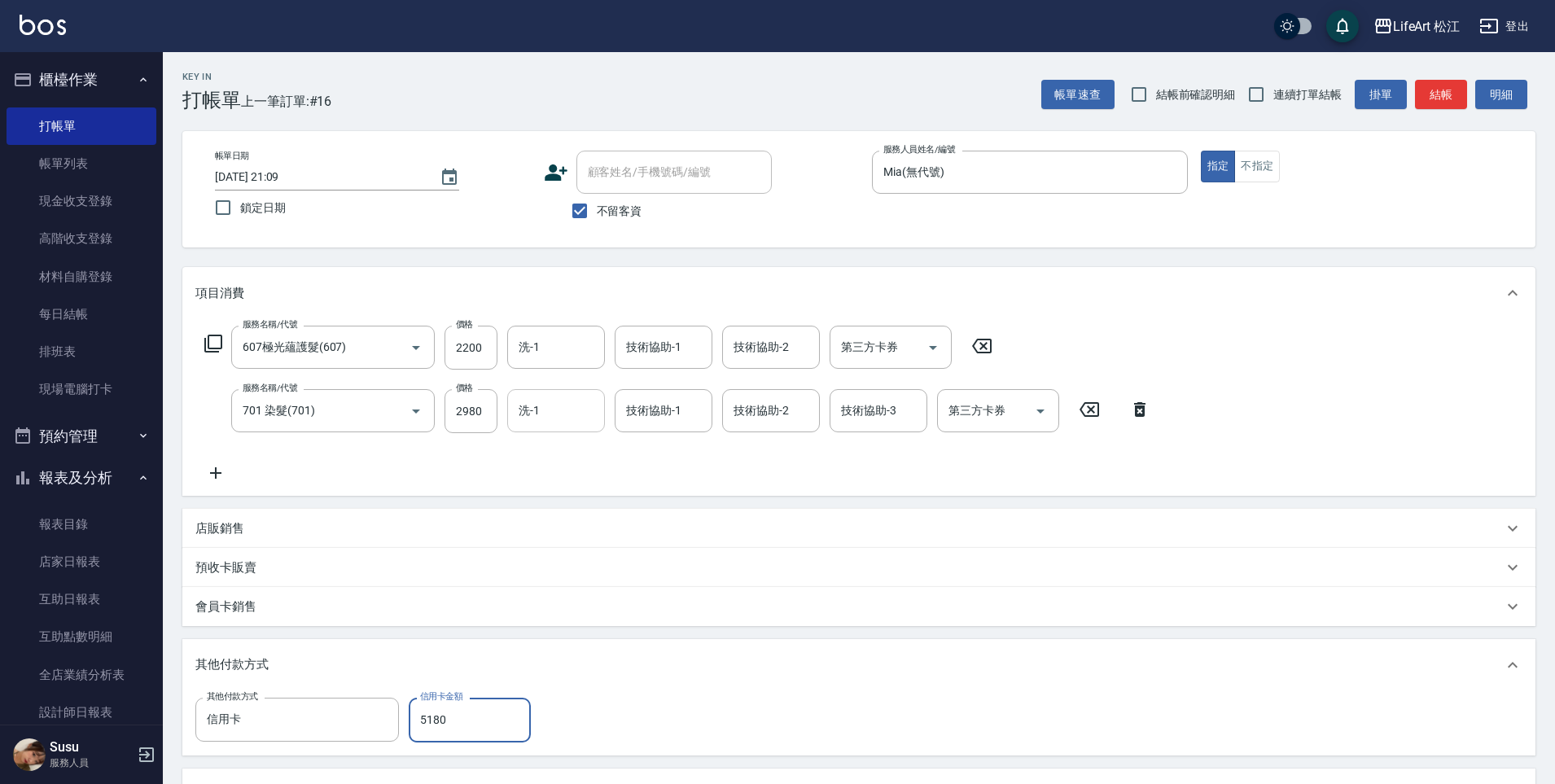
type input "5180"
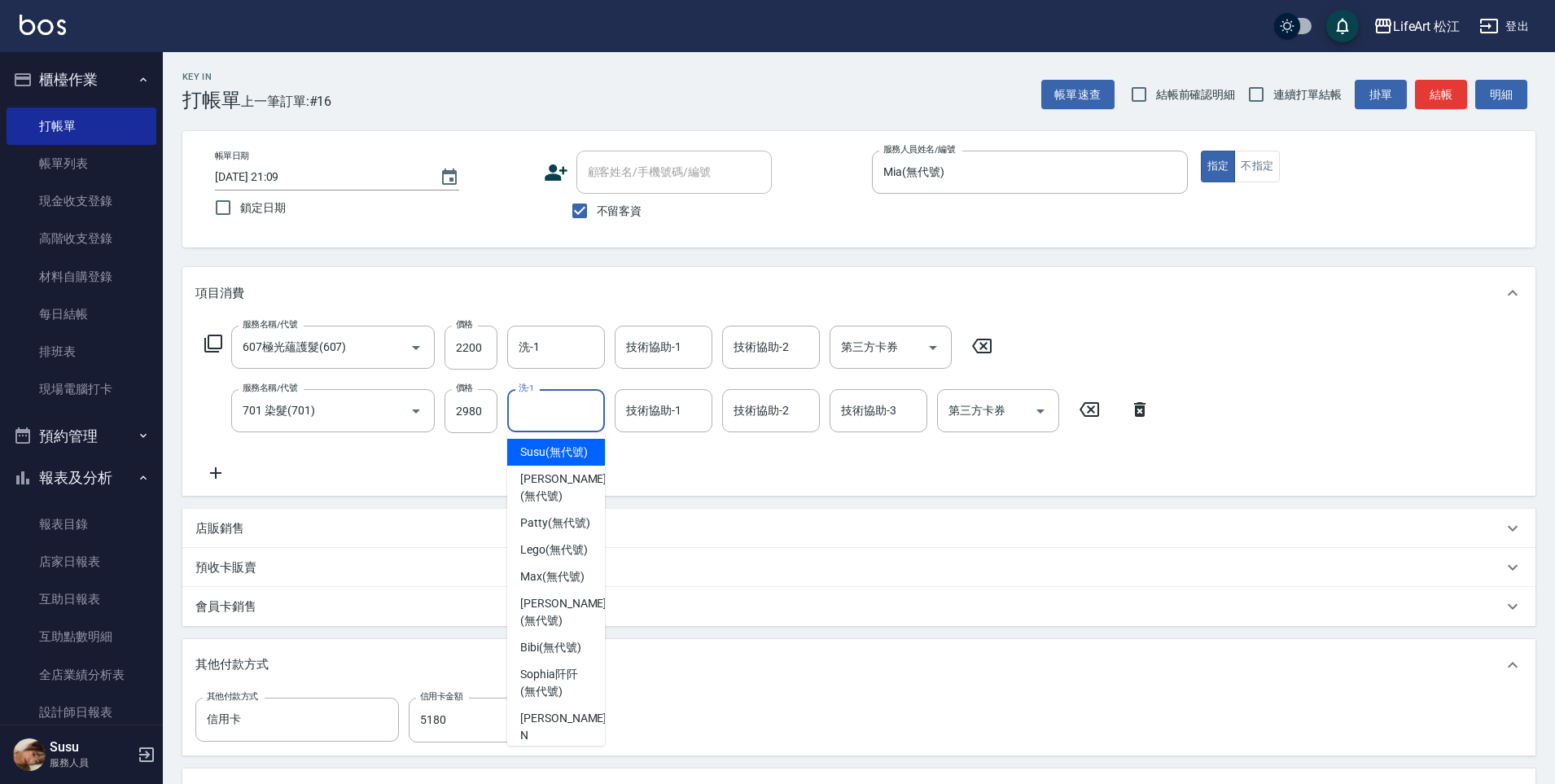
click at [570, 412] on input "洗-1" at bounding box center [556, 410] width 83 height 28
click at [566, 504] on span "[PERSON_NAME] (無代號)" at bounding box center [563, 487] width 86 height 34
type input "[PERSON_NAME](無代號)"
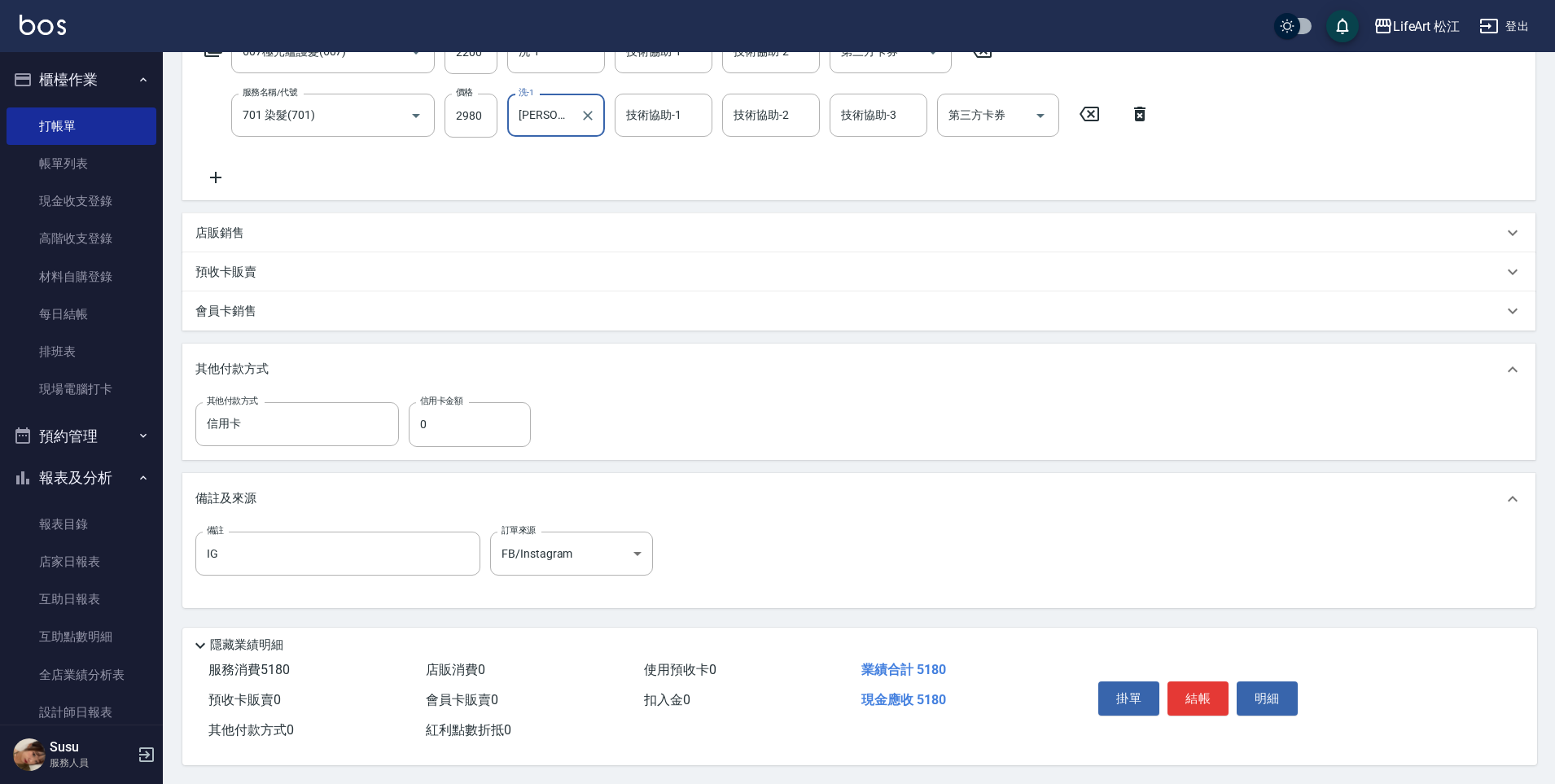
scroll to position [303, 0]
click at [453, 413] on input "0" at bounding box center [469, 423] width 122 height 44
type input "5180"
click at [1202, 695] on button "結帳" at bounding box center [1199, 697] width 61 height 34
